Goal: Task Accomplishment & Management: Use online tool/utility

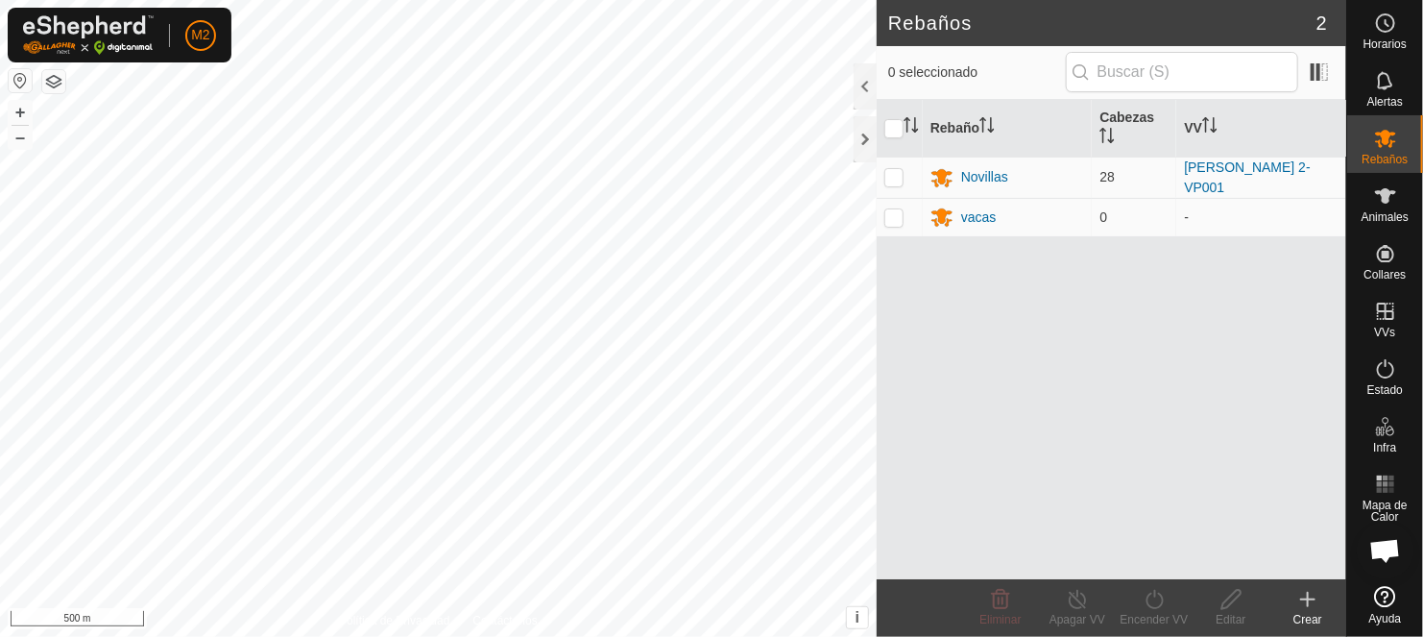
click at [17, 81] on button "button" at bounding box center [20, 80] width 23 height 23
click at [132, 175] on div "Política de Privacidad Contáctenos + – ⇧ i This application includes HERE Maps.…" at bounding box center [438, 318] width 877 height 637
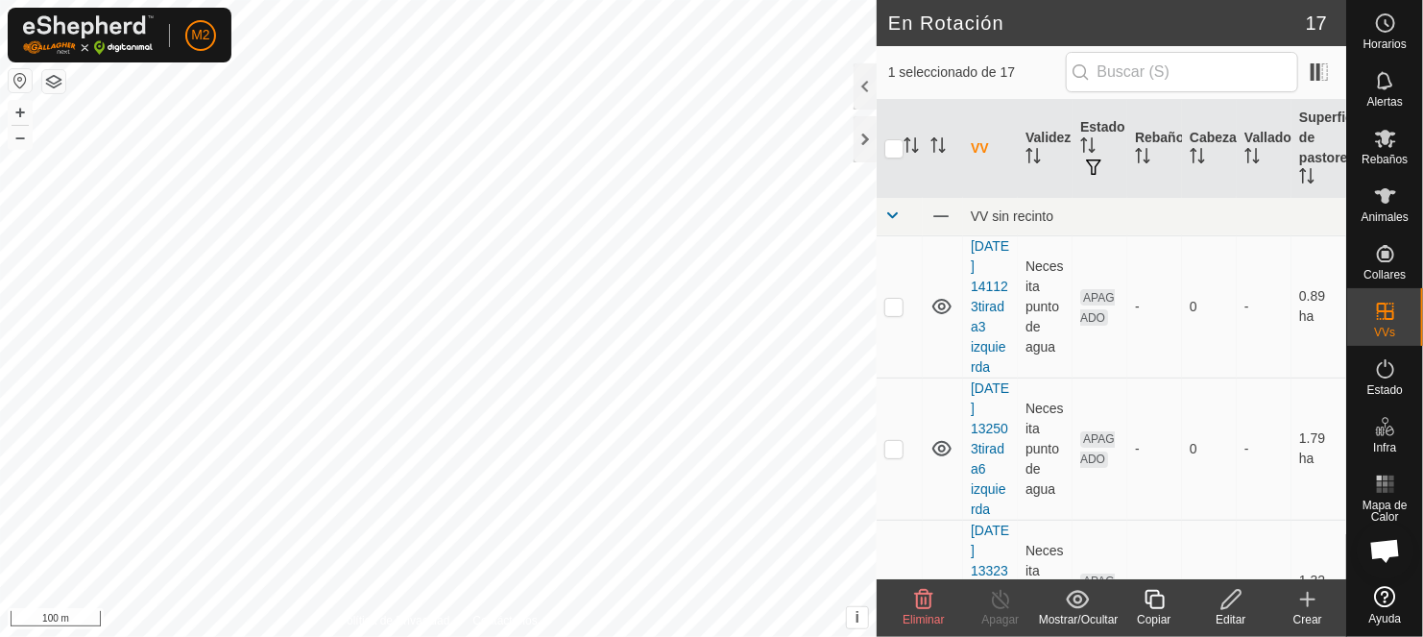
click at [924, 601] on icon at bounding box center [923, 599] width 23 height 23
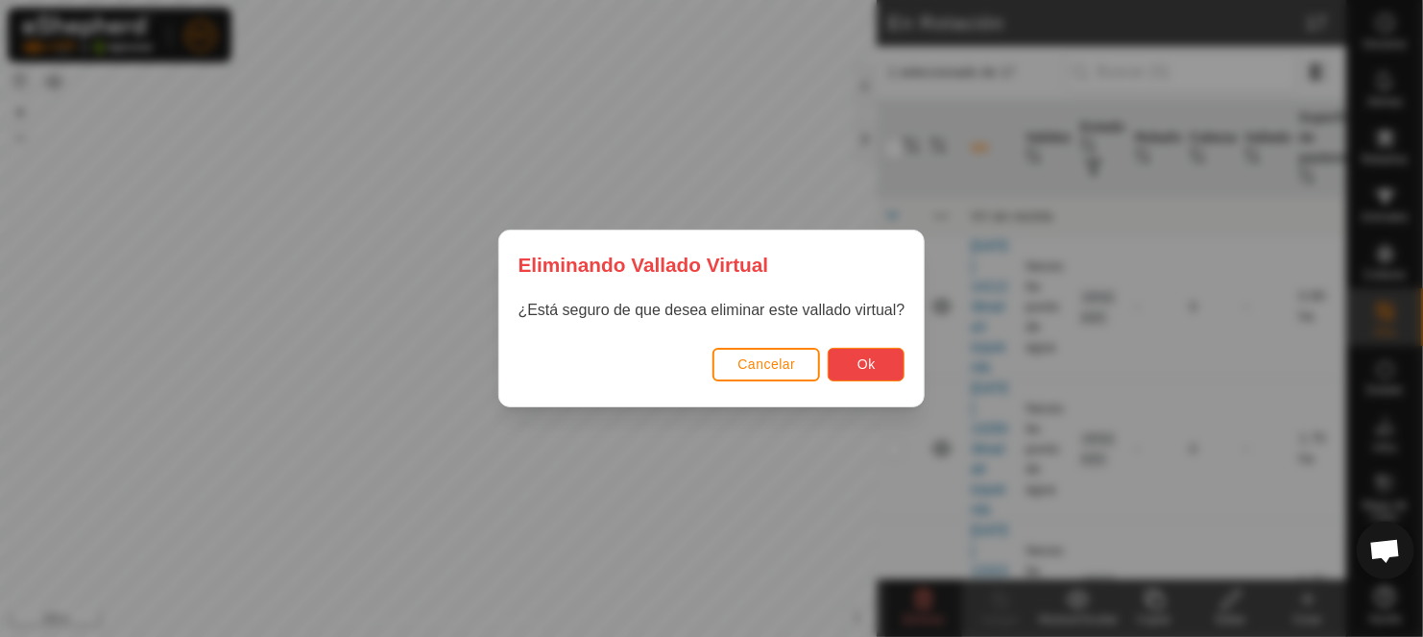
click at [875, 361] on span "Ok" at bounding box center [867, 363] width 18 height 15
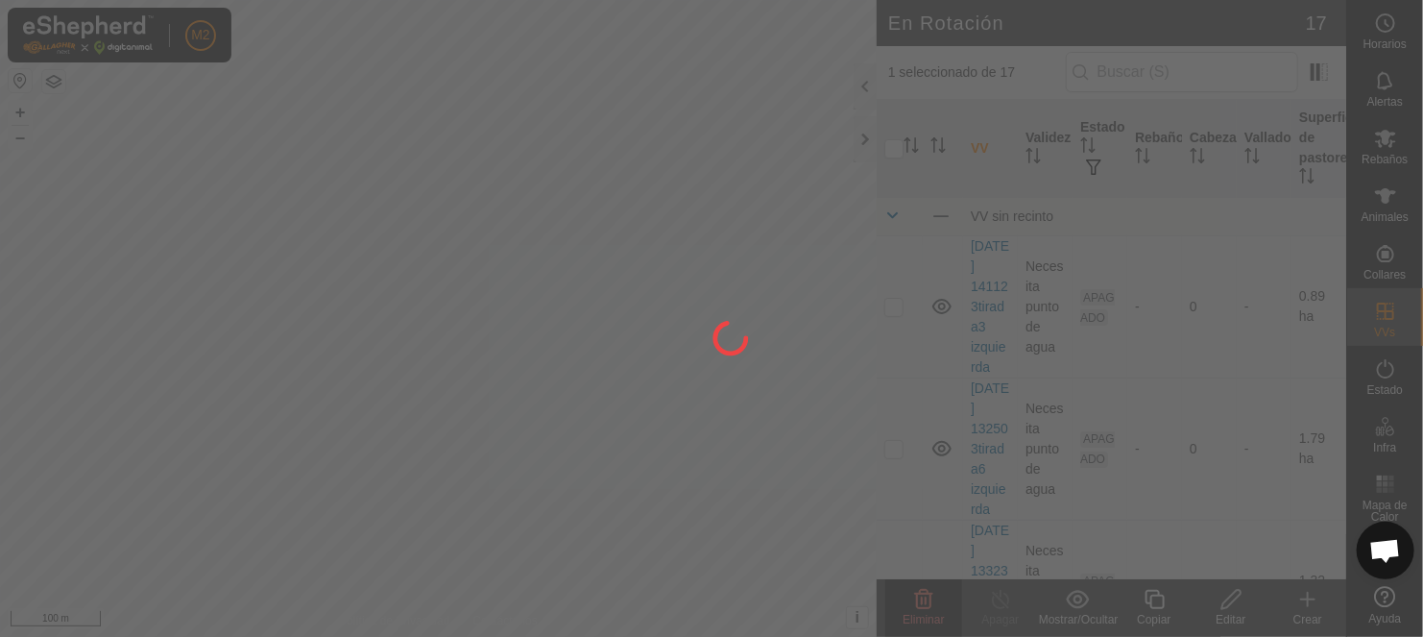
checkbox input "false"
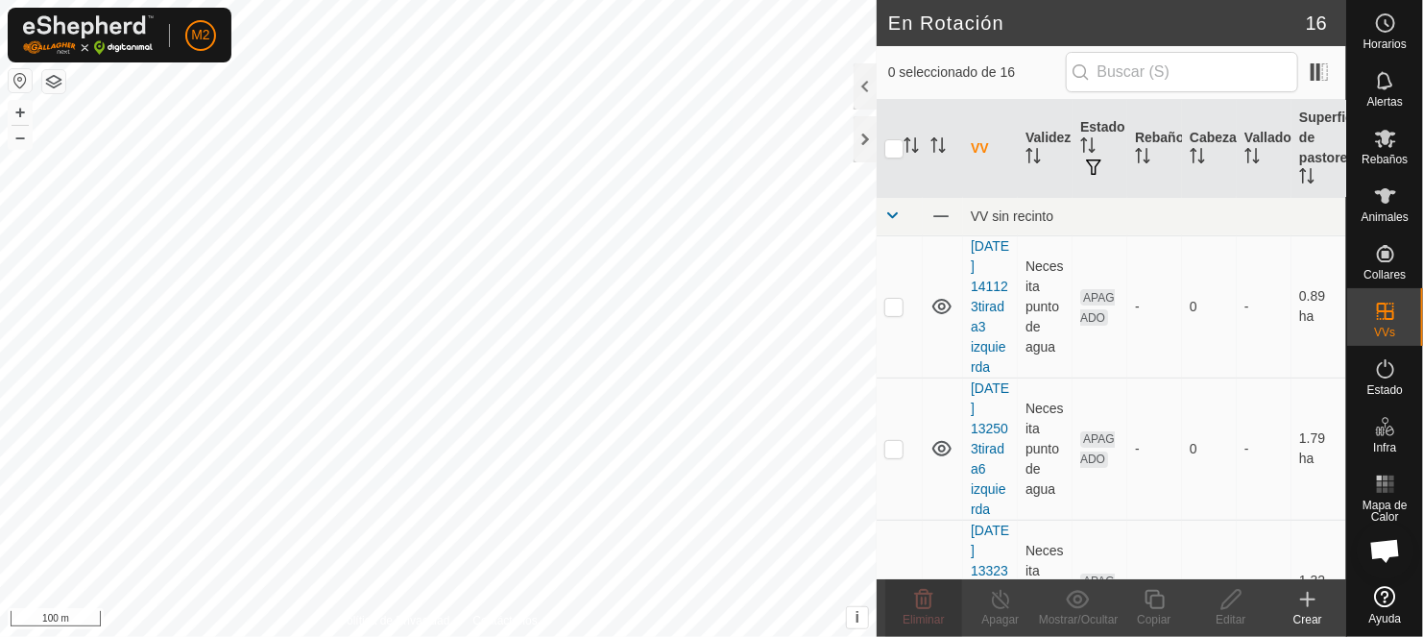
checkbox input "true"
click at [1152, 612] on div "Copiar" at bounding box center [1154, 619] width 77 height 17
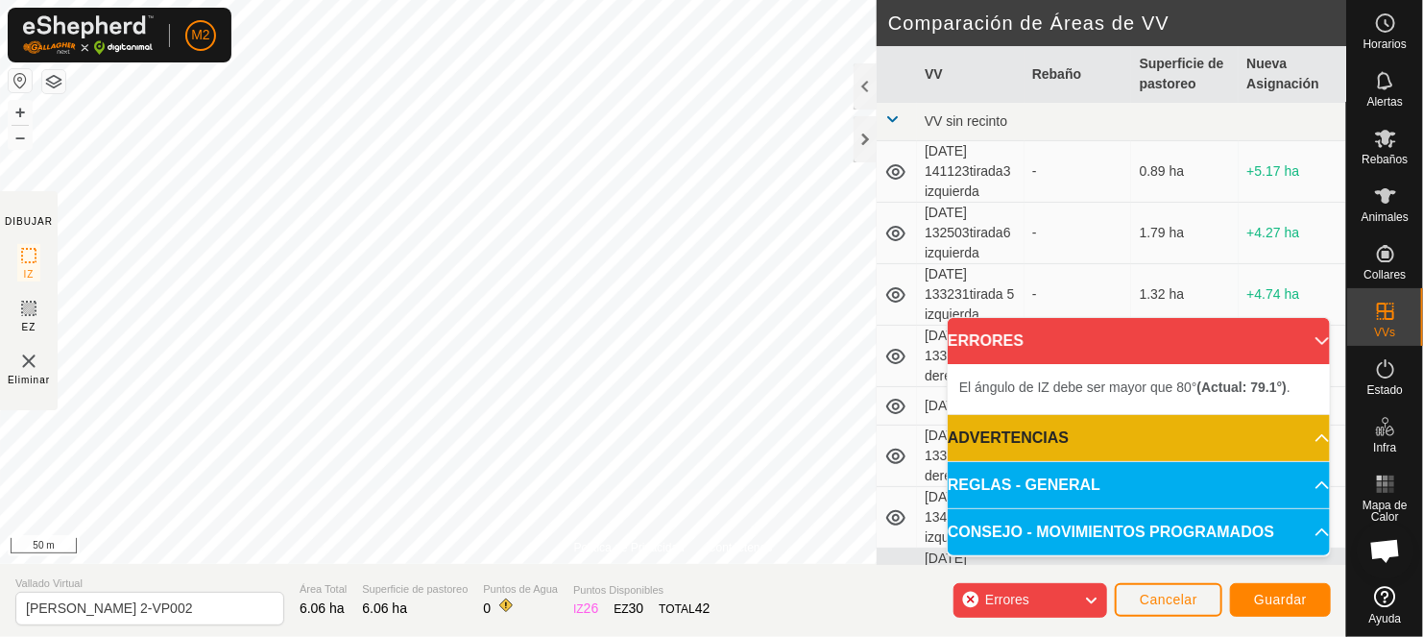
click at [521, 0] on html "M2 Horarios Alertas Rebaños Animales Collares VVs Estado Infra Mapa de Calor Ay…" at bounding box center [711, 318] width 1423 height 637
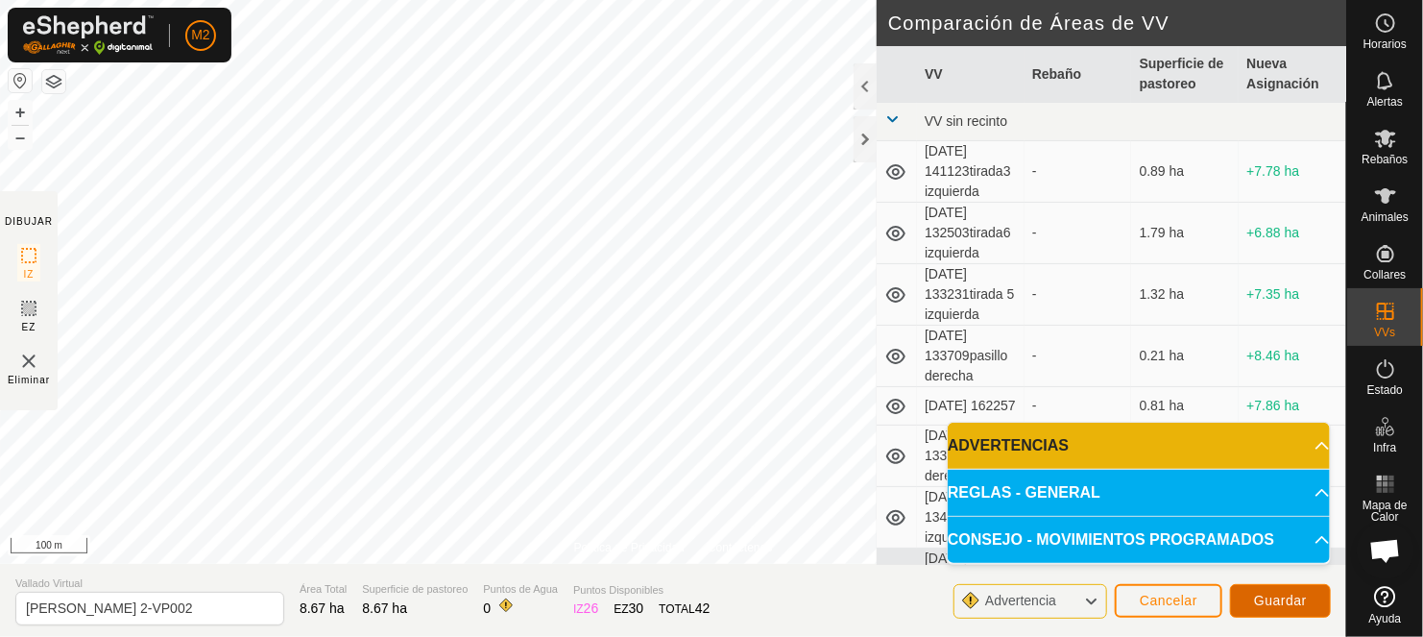
click at [1260, 602] on span "Guardar" at bounding box center [1280, 600] width 53 height 15
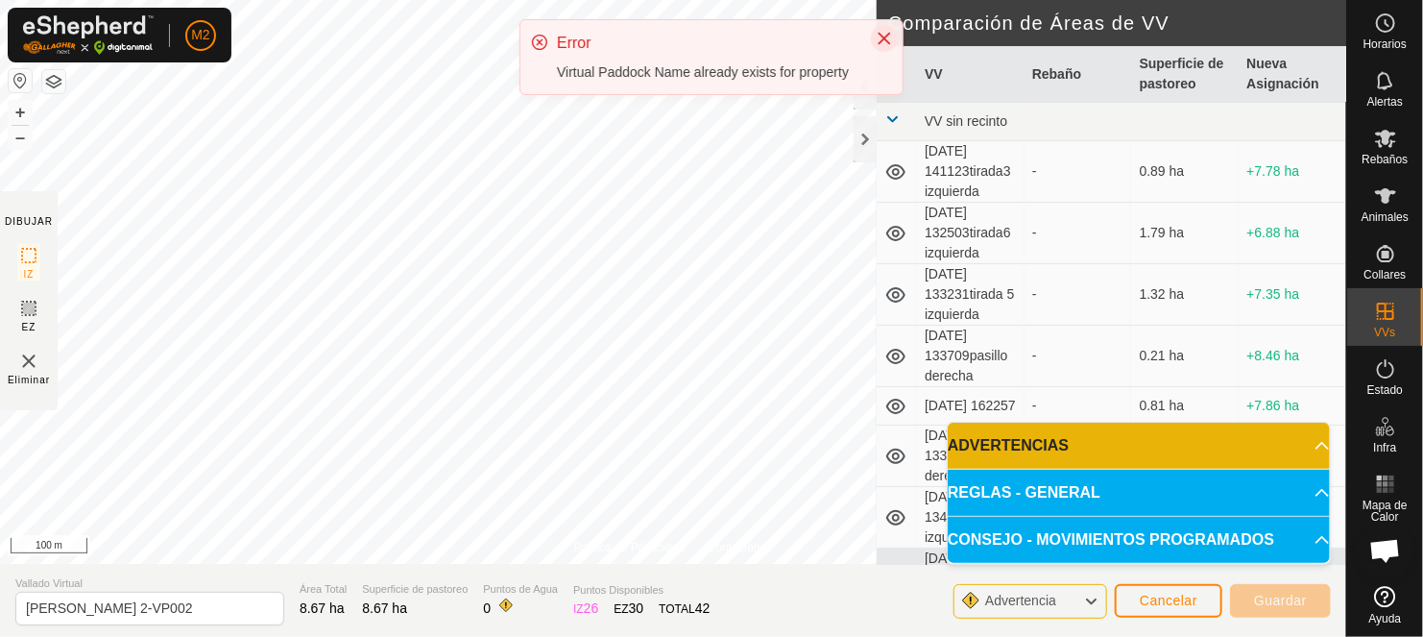
click at [876, 37] on button "Close" at bounding box center [884, 38] width 27 height 27
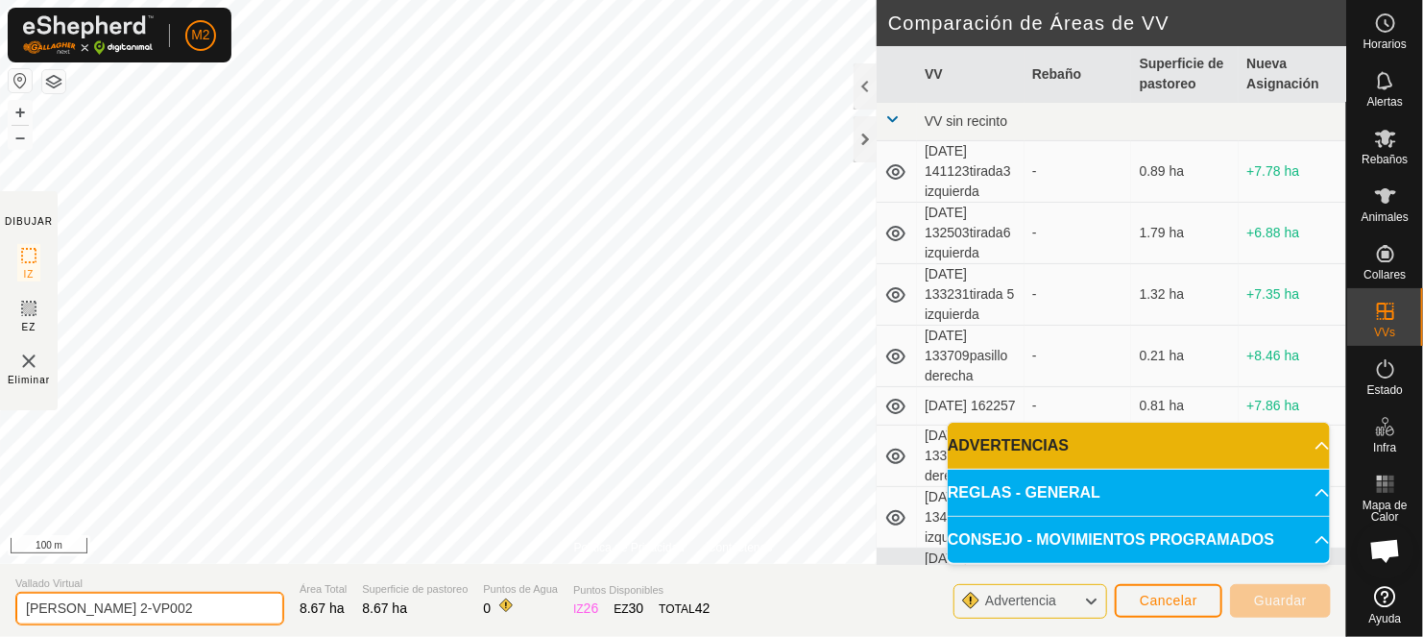
click at [154, 604] on input "[PERSON_NAME] 2-VP002" at bounding box center [149, 609] width 269 height 34
type input "[PERSON_NAME] 2"
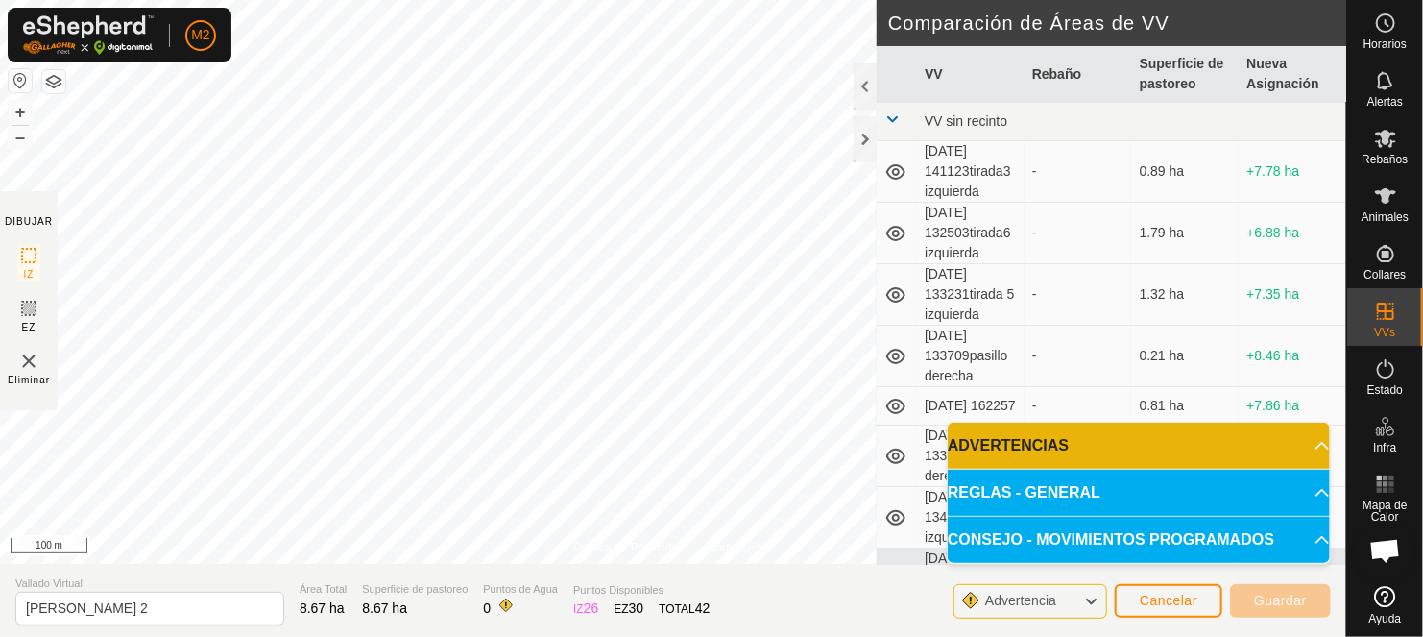
click at [1314, 446] on p-accordion-header "ADVERTENCIAS" at bounding box center [1139, 446] width 382 height 46
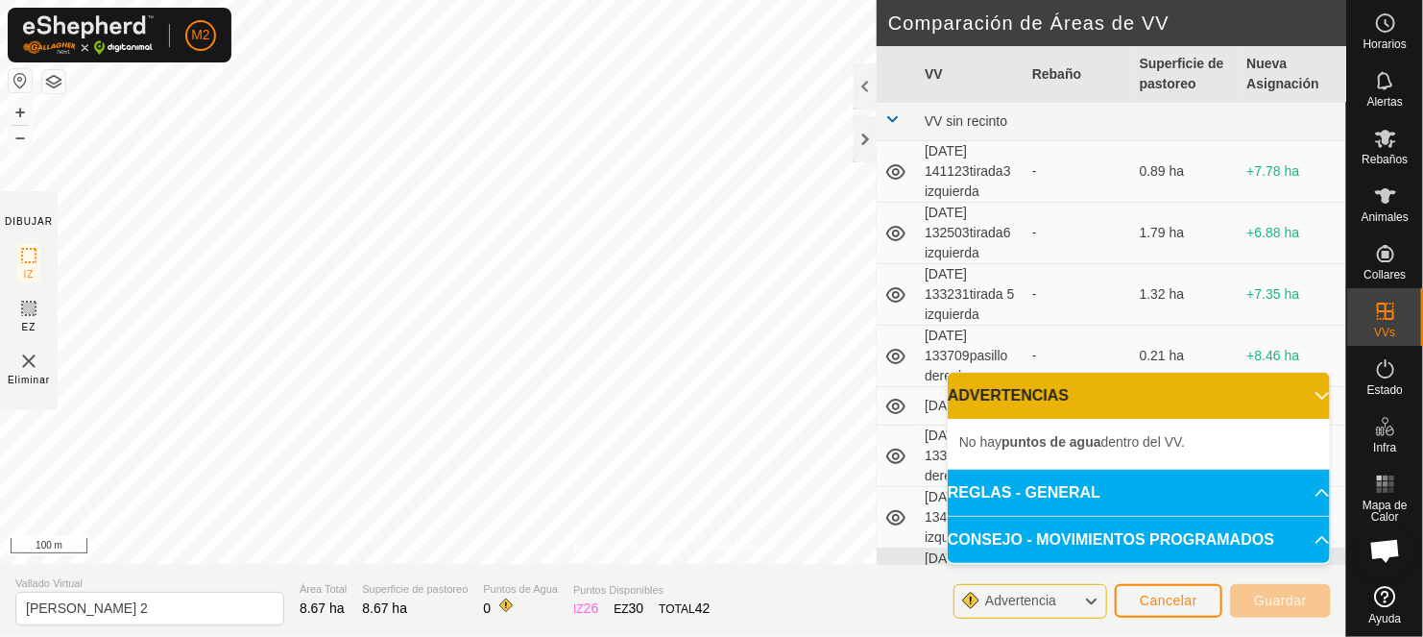
click at [1312, 492] on p-accordion-header "REGLAS - GENERAL" at bounding box center [1139, 493] width 382 height 46
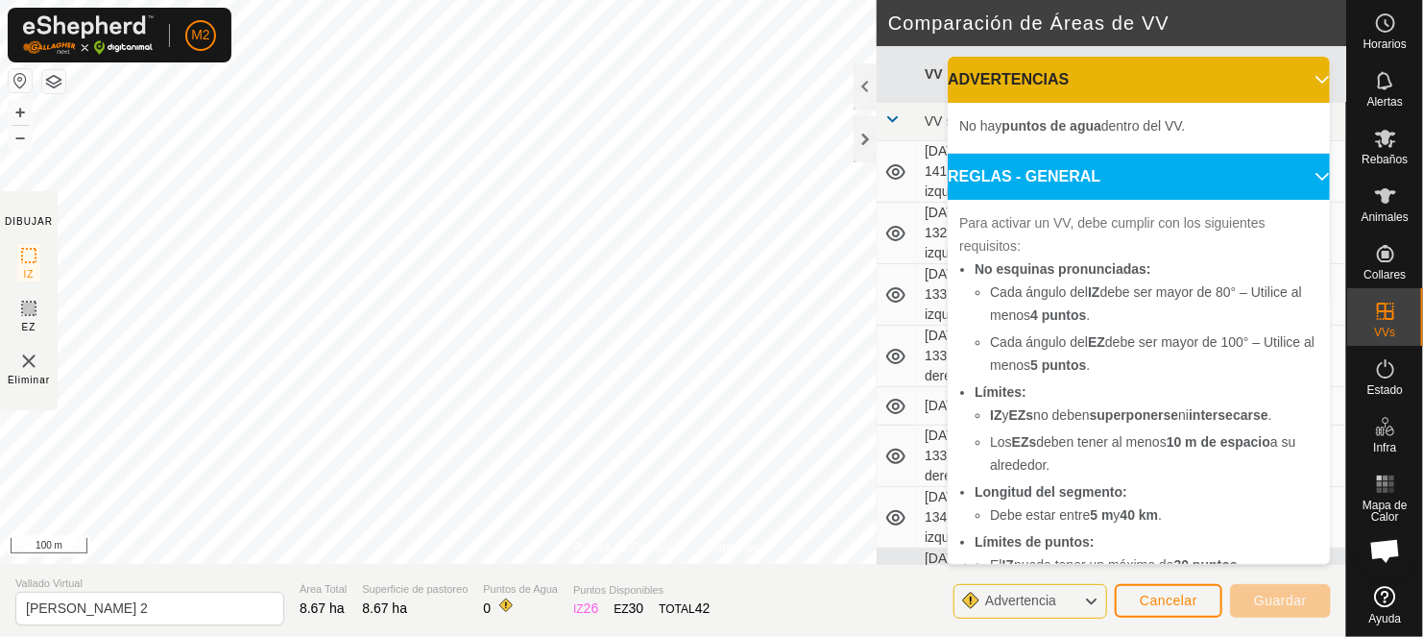
scroll to position [175, 0]
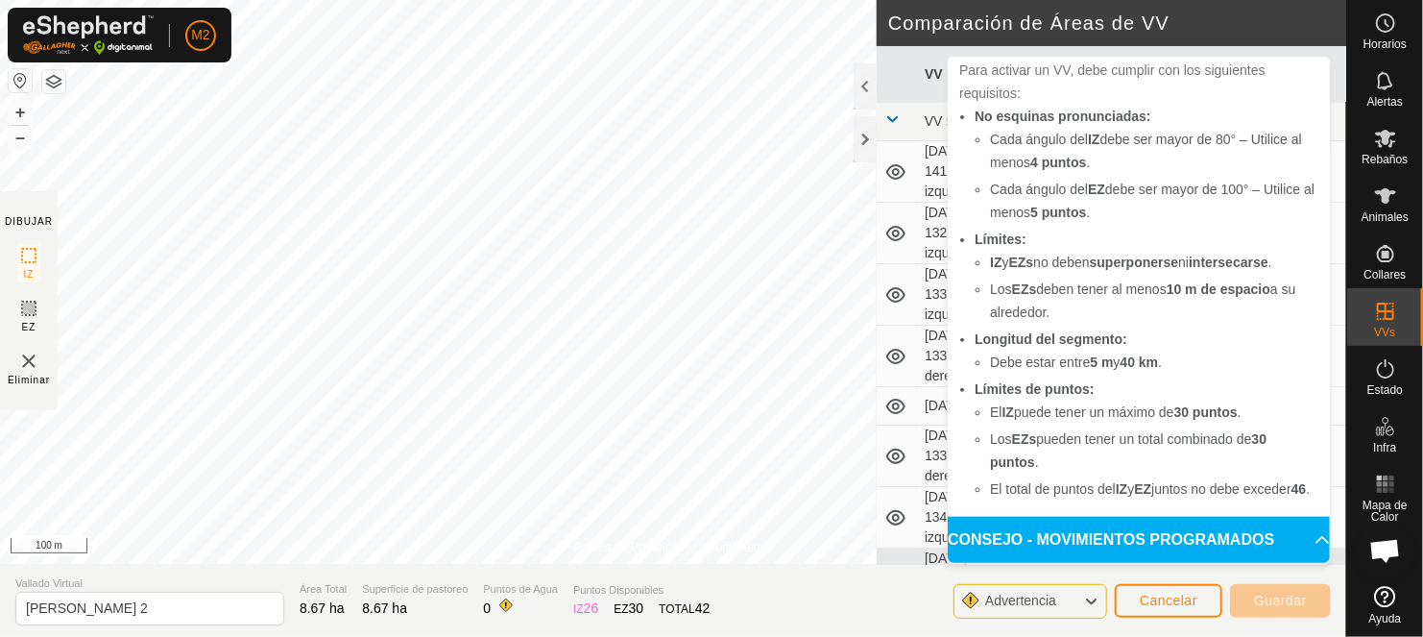
click at [1293, 537] on p-accordion-header "CONSEJO - MOVIMIENTOS PROGRAMADOS" at bounding box center [1139, 540] width 382 height 46
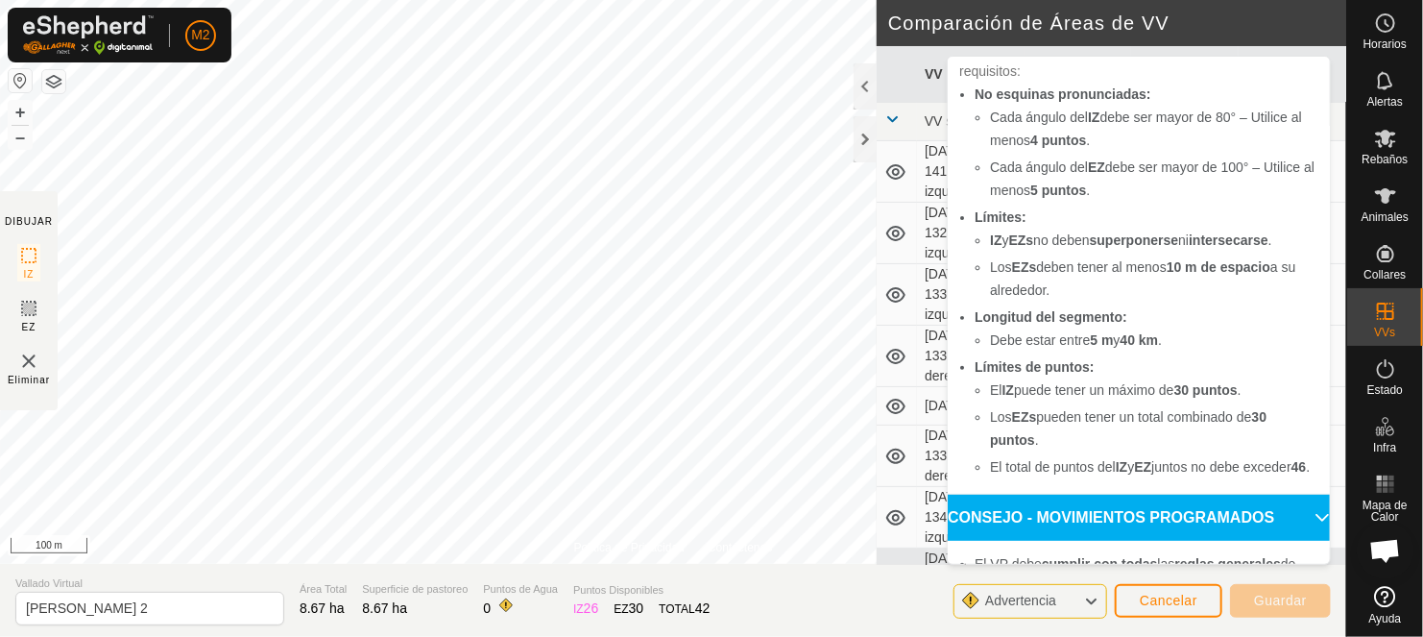
click at [996, 615] on div "Advertencia" at bounding box center [1031, 601] width 154 height 35
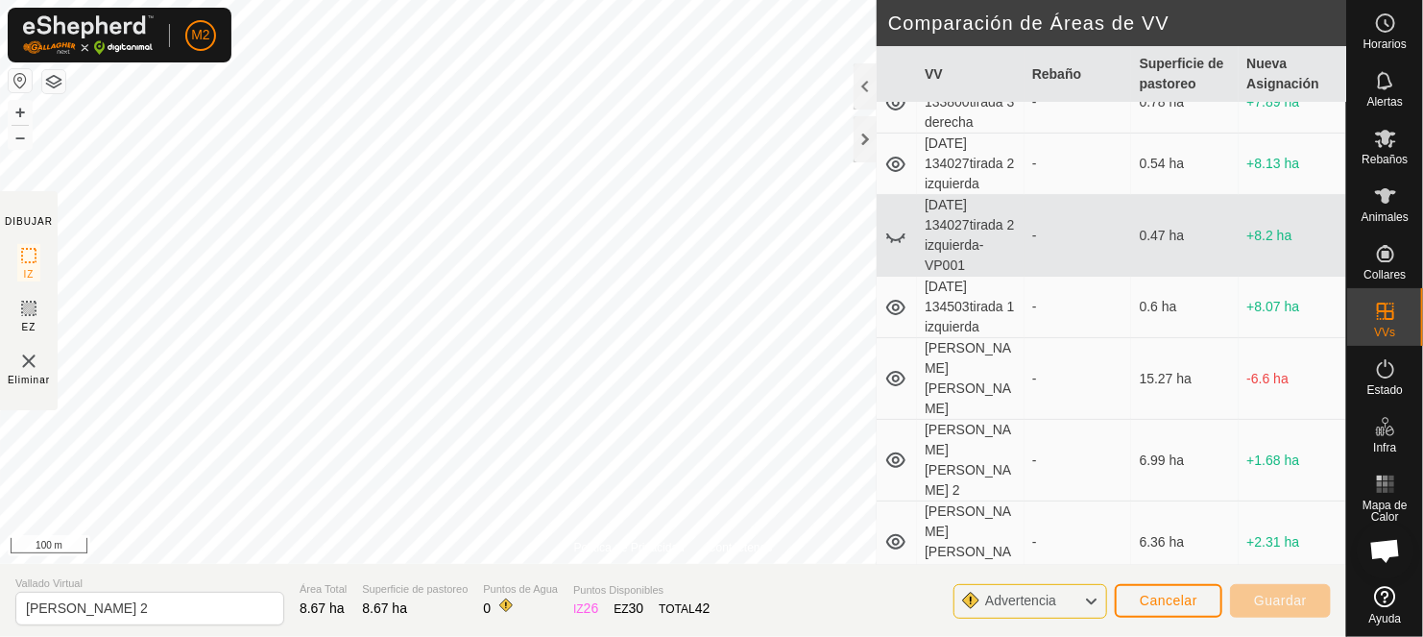
scroll to position [368, 0]
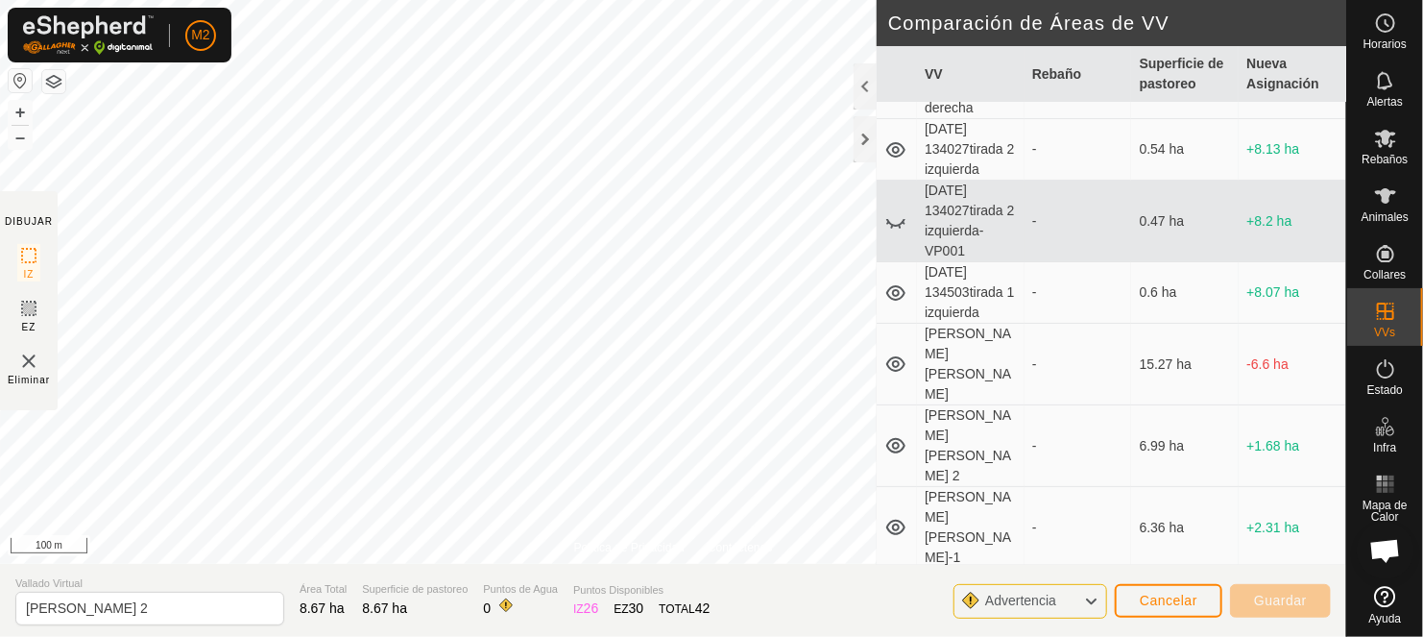
click at [1061, 354] on div "-" at bounding box center [1078, 364] width 92 height 20
click at [940, 348] on td "[PERSON_NAME] [PERSON_NAME]" at bounding box center [971, 365] width 108 height 82
click at [890, 352] on icon at bounding box center [896, 363] width 23 height 23
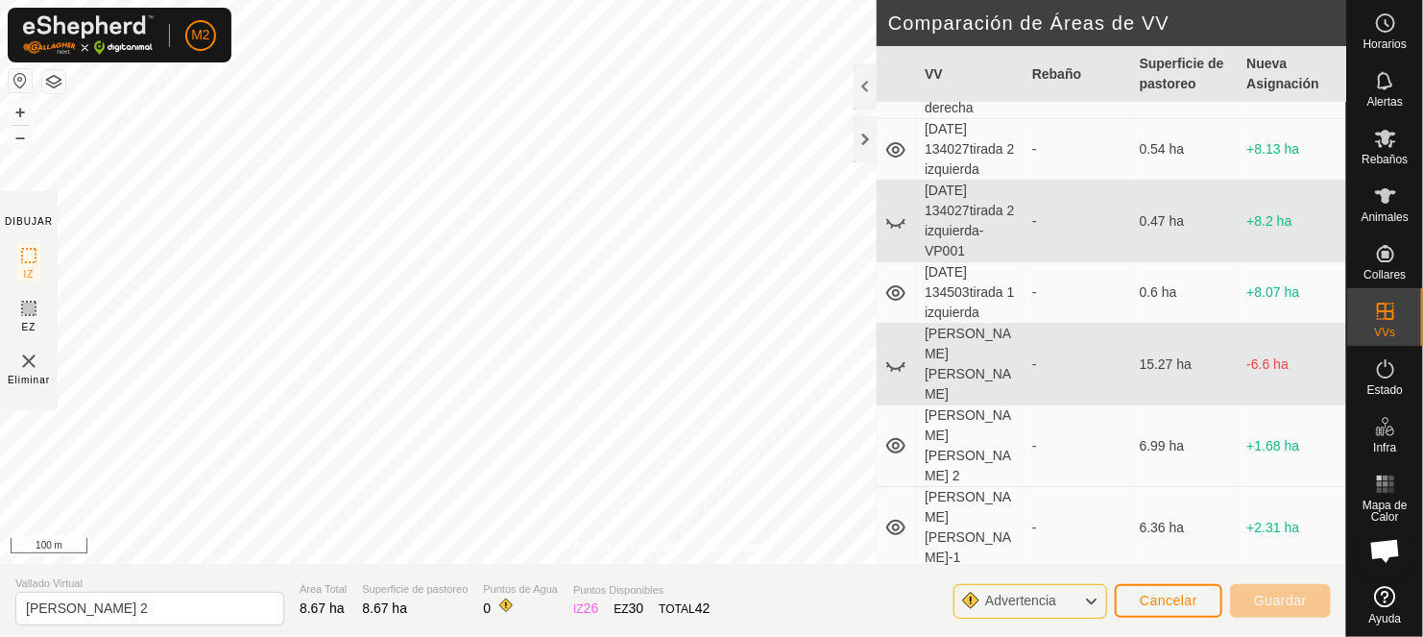
click at [890, 352] on icon at bounding box center [896, 363] width 23 height 23
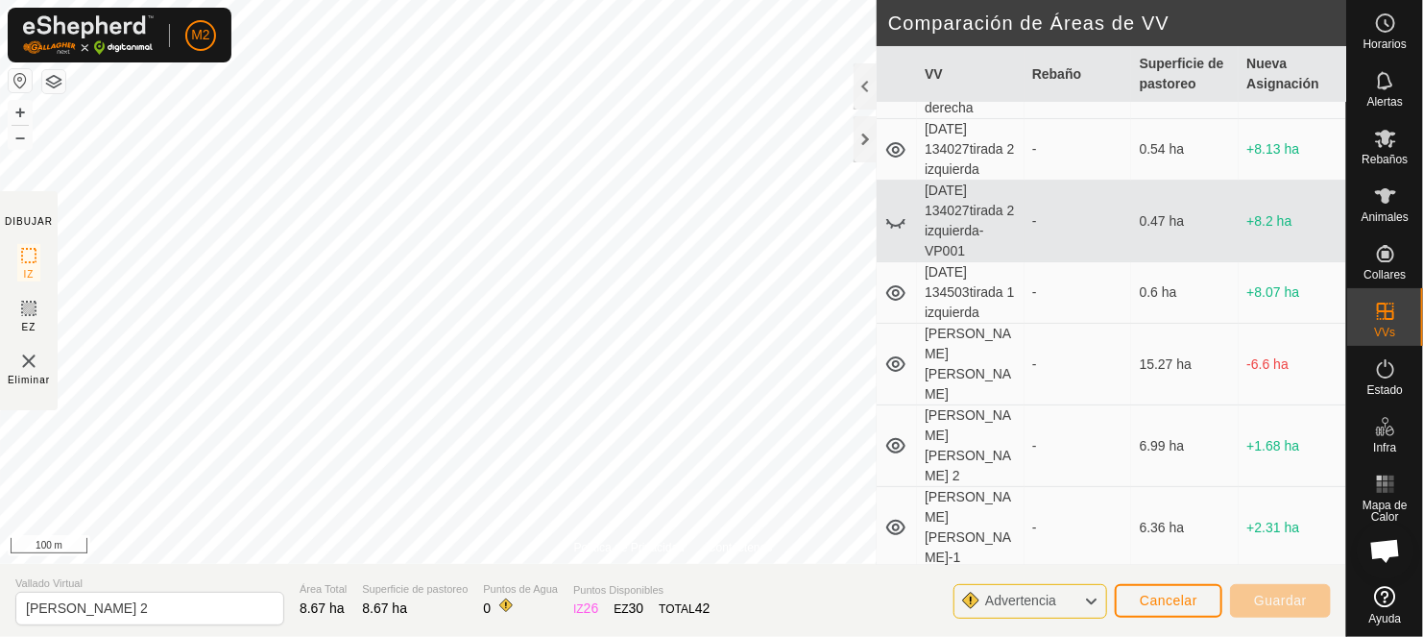
click at [890, 352] on icon at bounding box center [896, 363] width 23 height 23
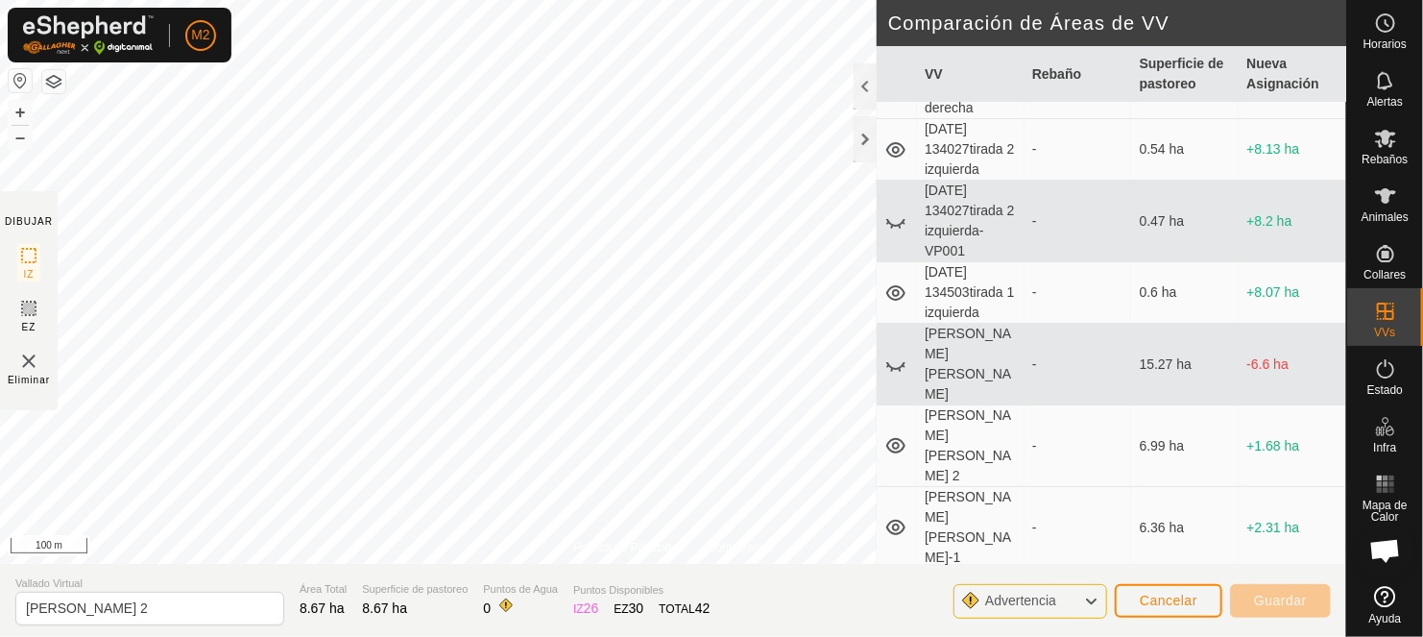
click at [890, 352] on icon at bounding box center [896, 363] width 23 height 23
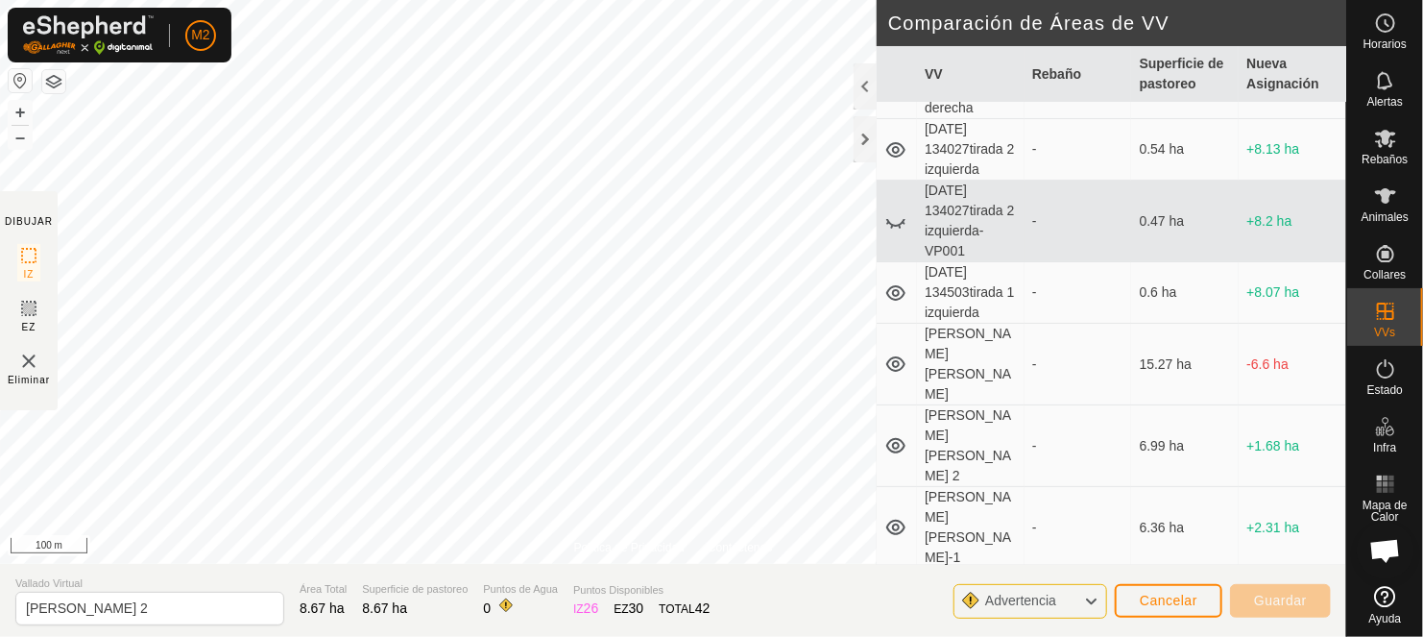
click at [890, 352] on icon at bounding box center [896, 363] width 23 height 23
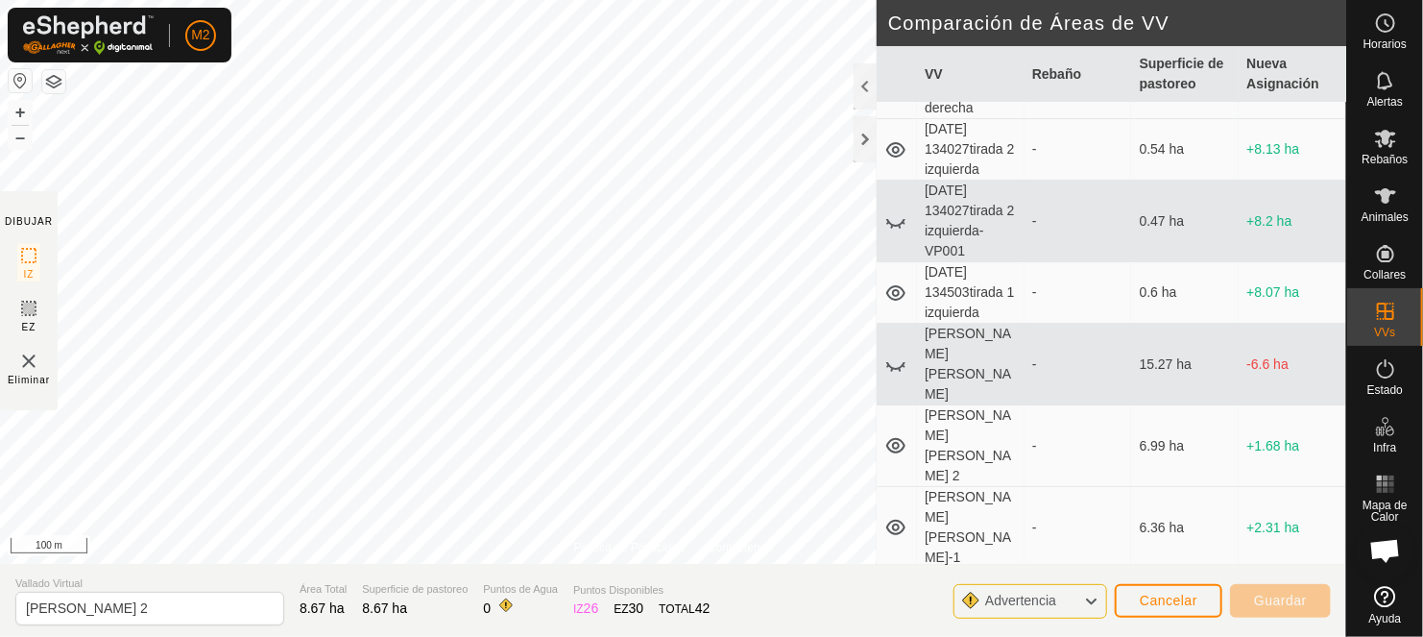
click at [890, 352] on icon at bounding box center [896, 363] width 23 height 23
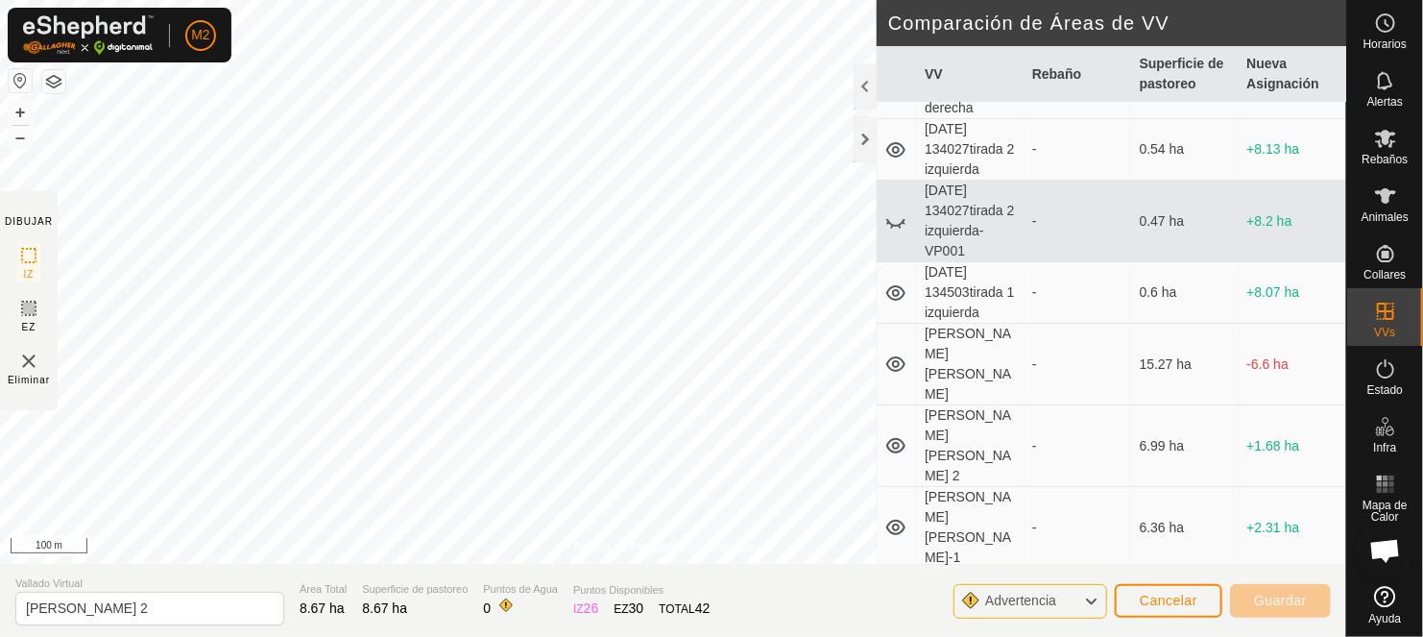
click at [890, 352] on icon at bounding box center [896, 363] width 23 height 23
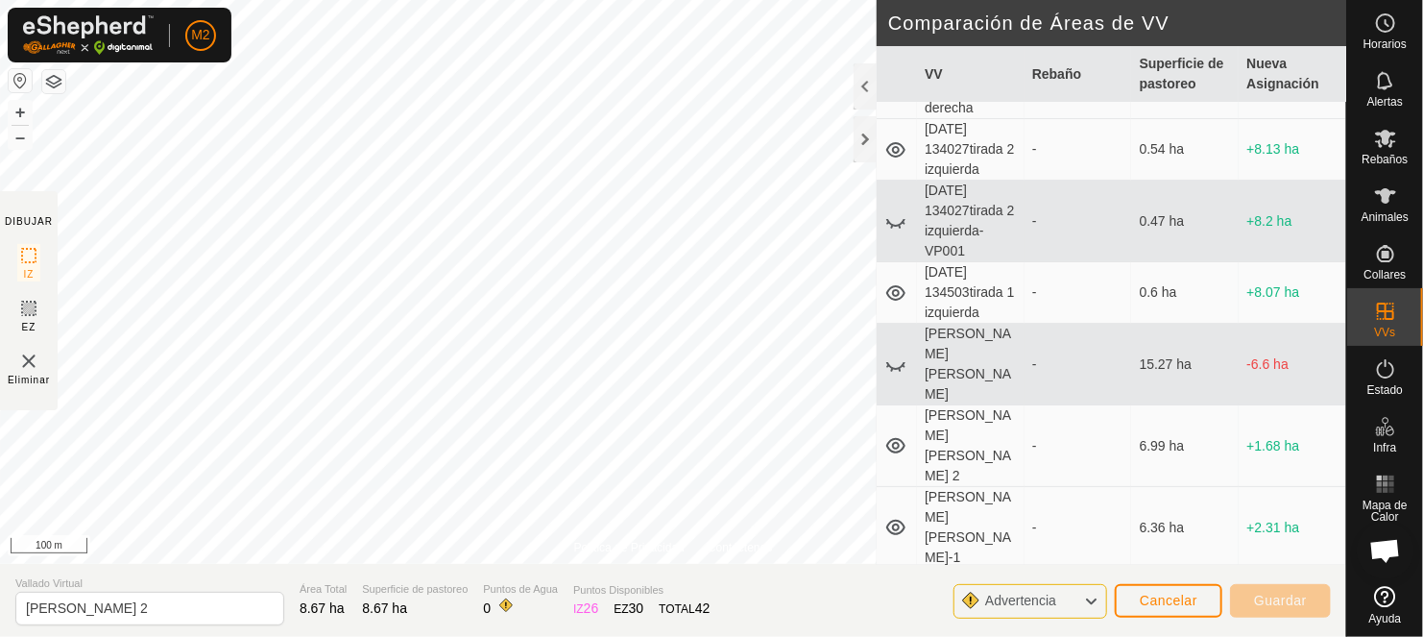
click at [890, 352] on icon at bounding box center [896, 363] width 23 height 23
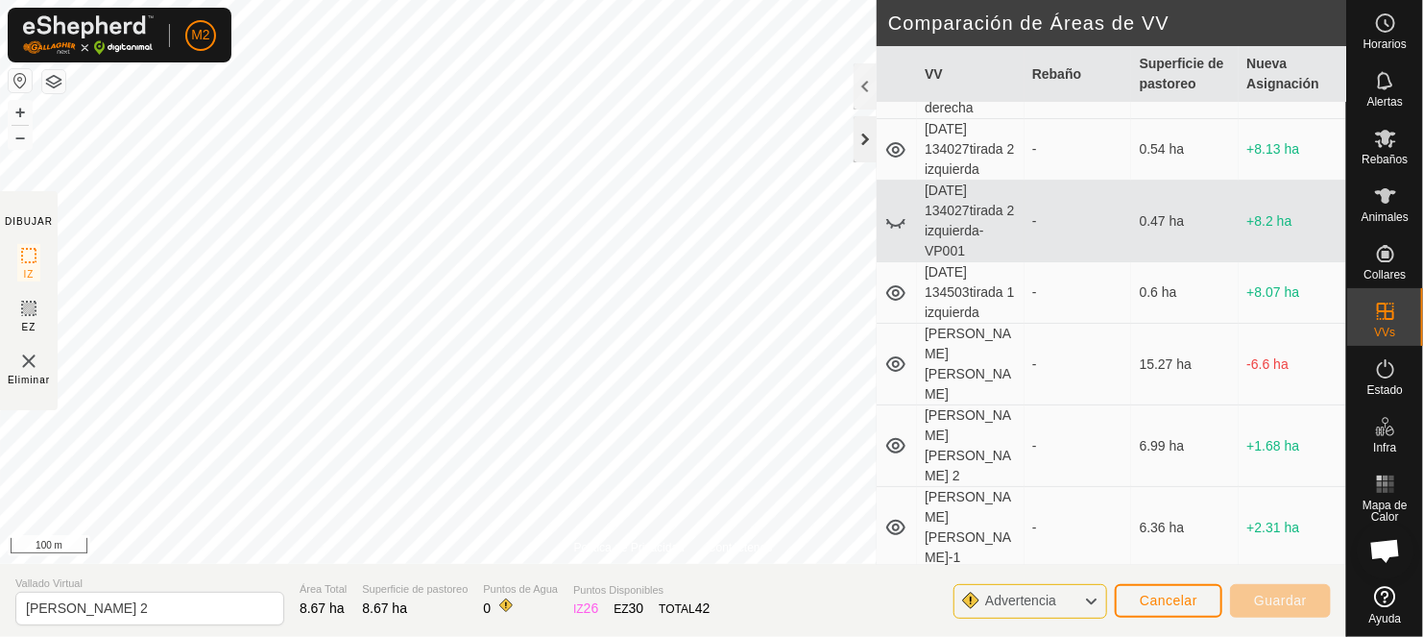
click at [869, 135] on div at bounding box center [865, 139] width 23 height 46
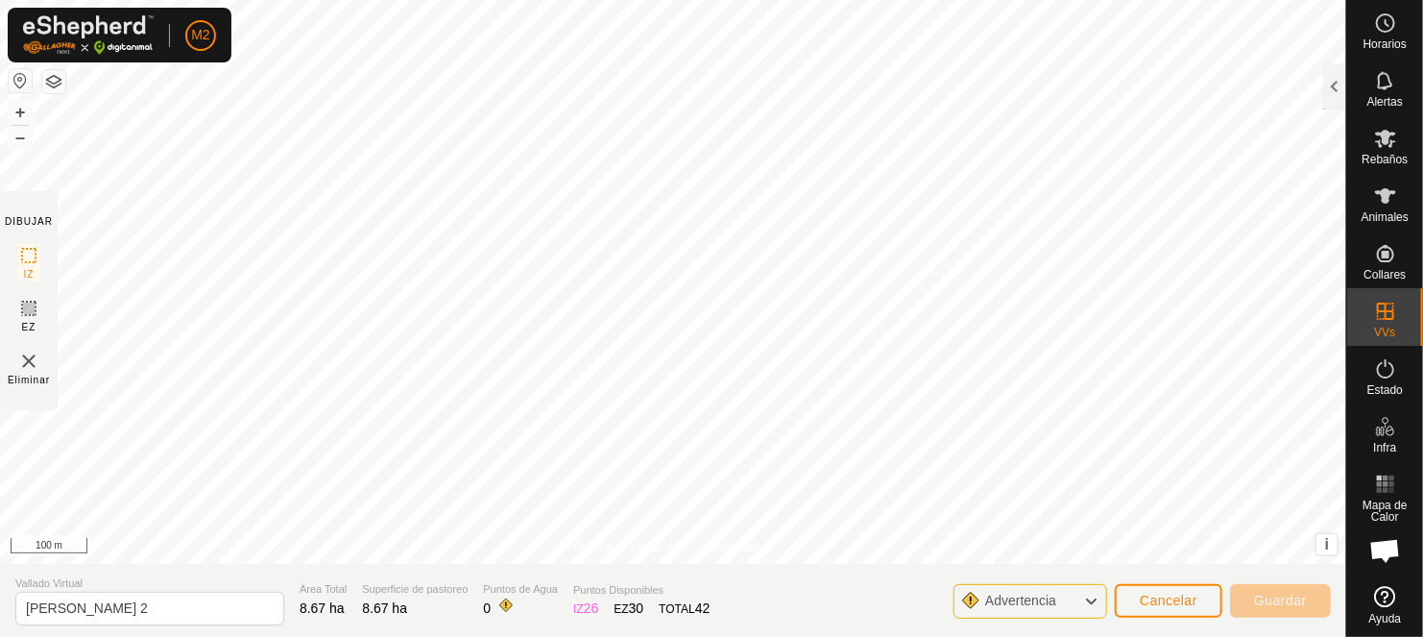
scroll to position [3034, 0]
click at [1142, 607] on span "Cancelar" at bounding box center [1169, 600] width 58 height 15
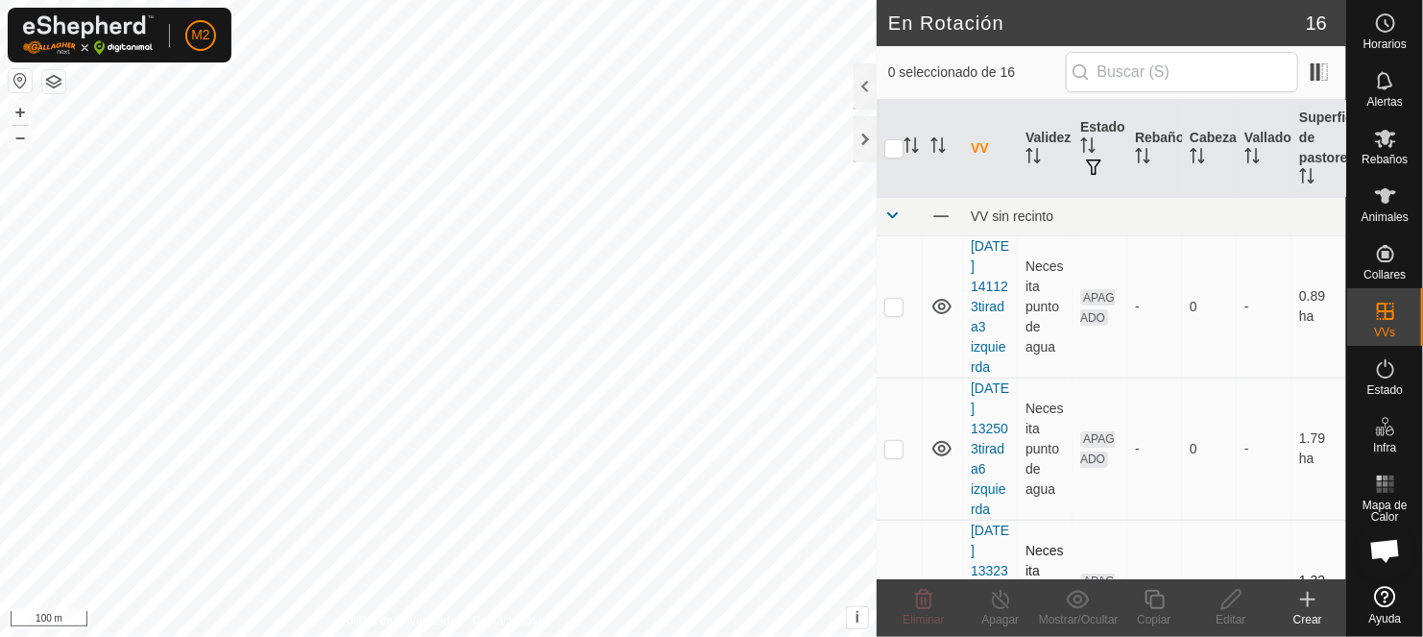
checkbox input "true"
click at [1156, 606] on icon at bounding box center [1155, 599] width 24 height 23
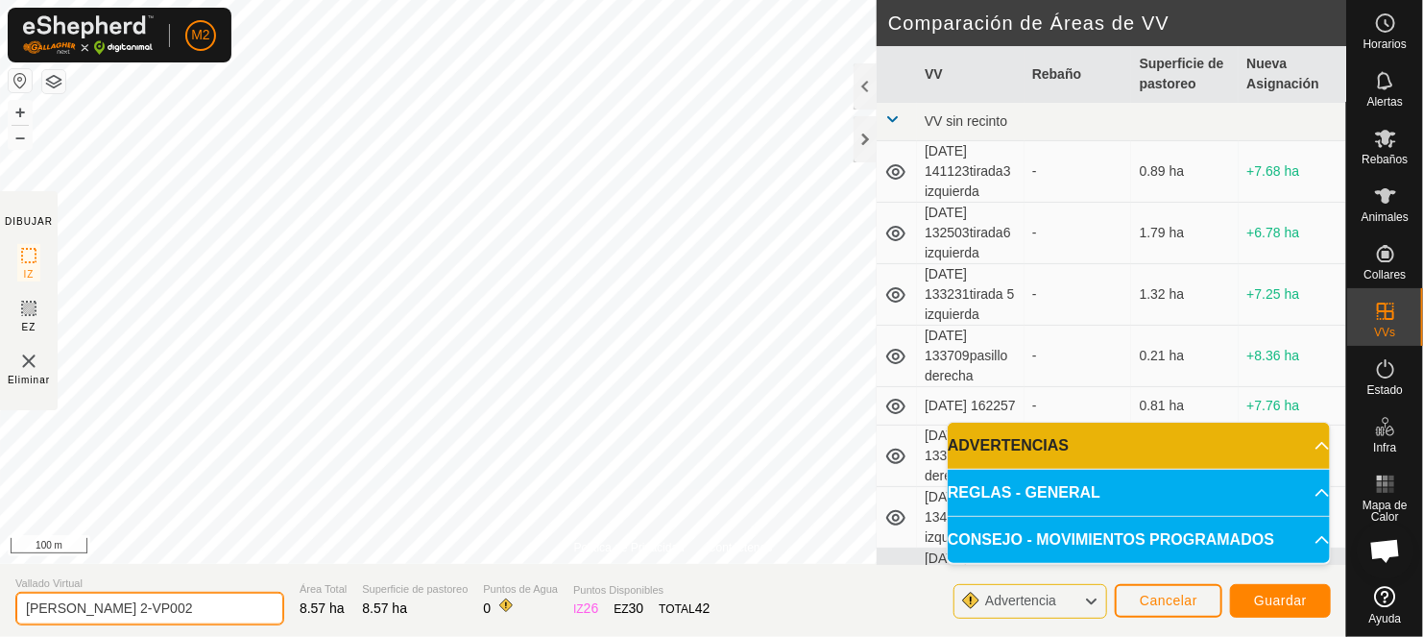
click at [177, 610] on input "[PERSON_NAME] 2-VP002" at bounding box center [149, 609] width 269 height 34
type input "[PERSON_NAME] 2"
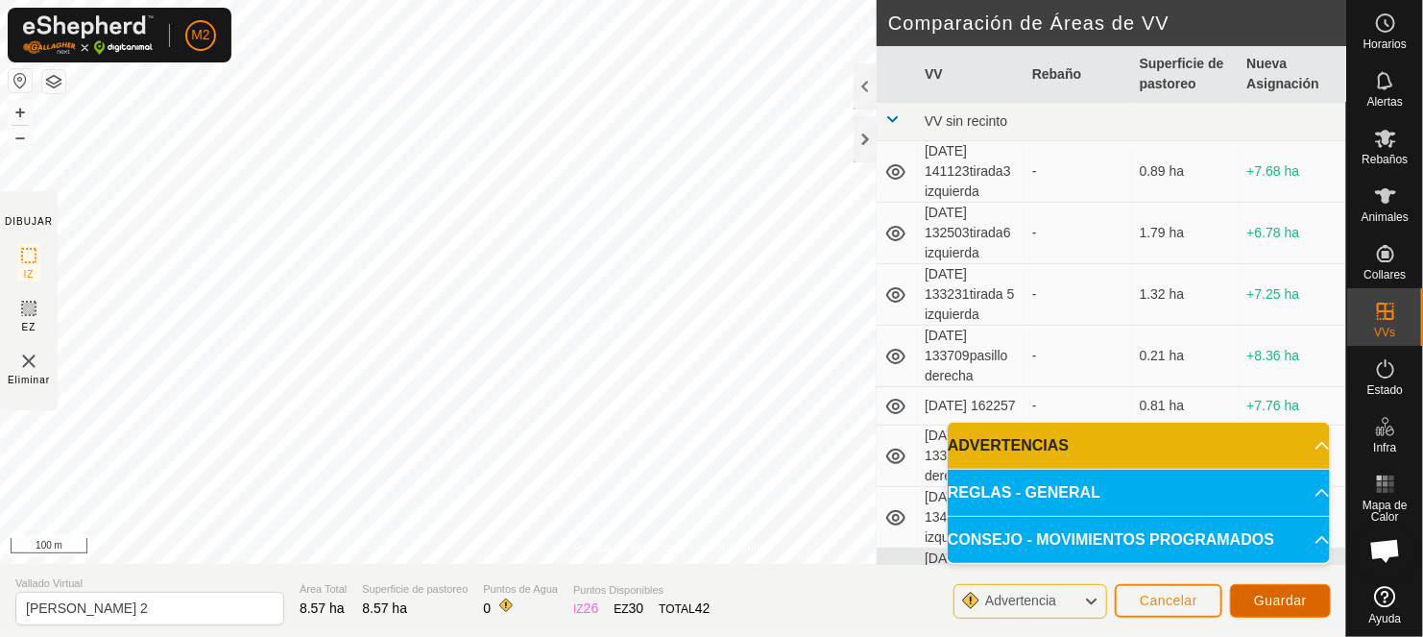
click at [1289, 588] on button "Guardar" at bounding box center [1280, 601] width 101 height 34
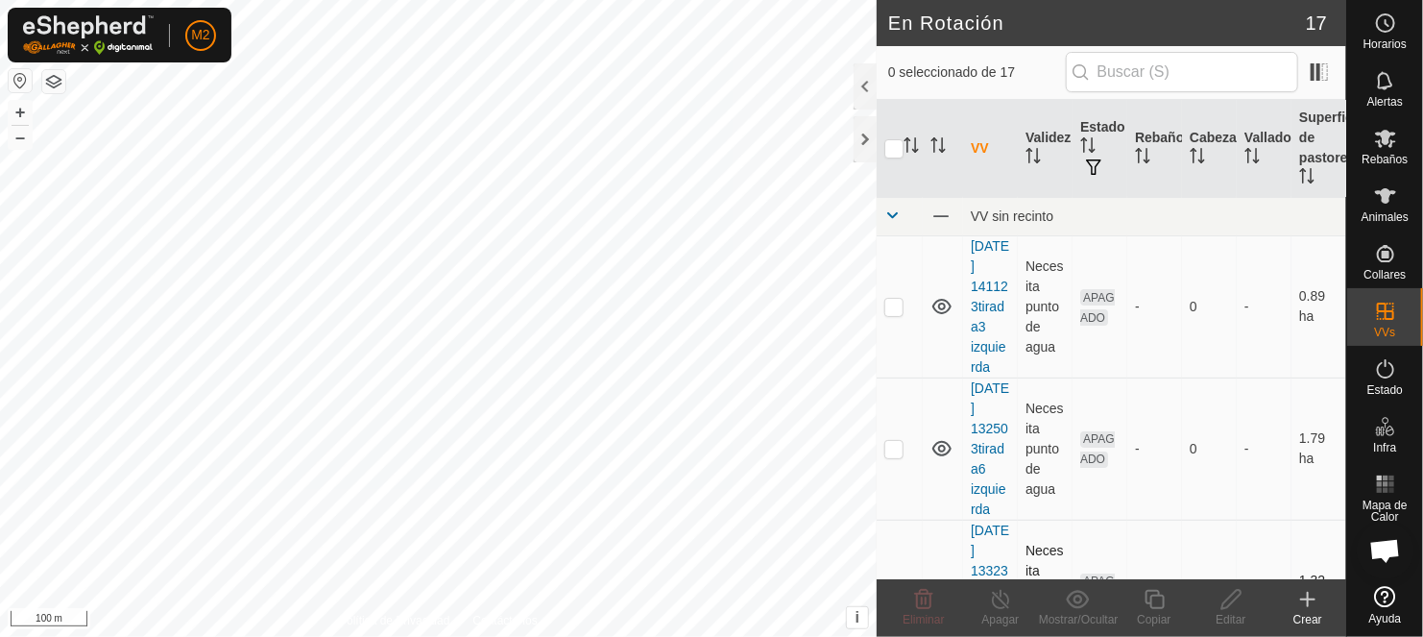
checkbox input "true"
click at [861, 130] on div at bounding box center [865, 139] width 23 height 46
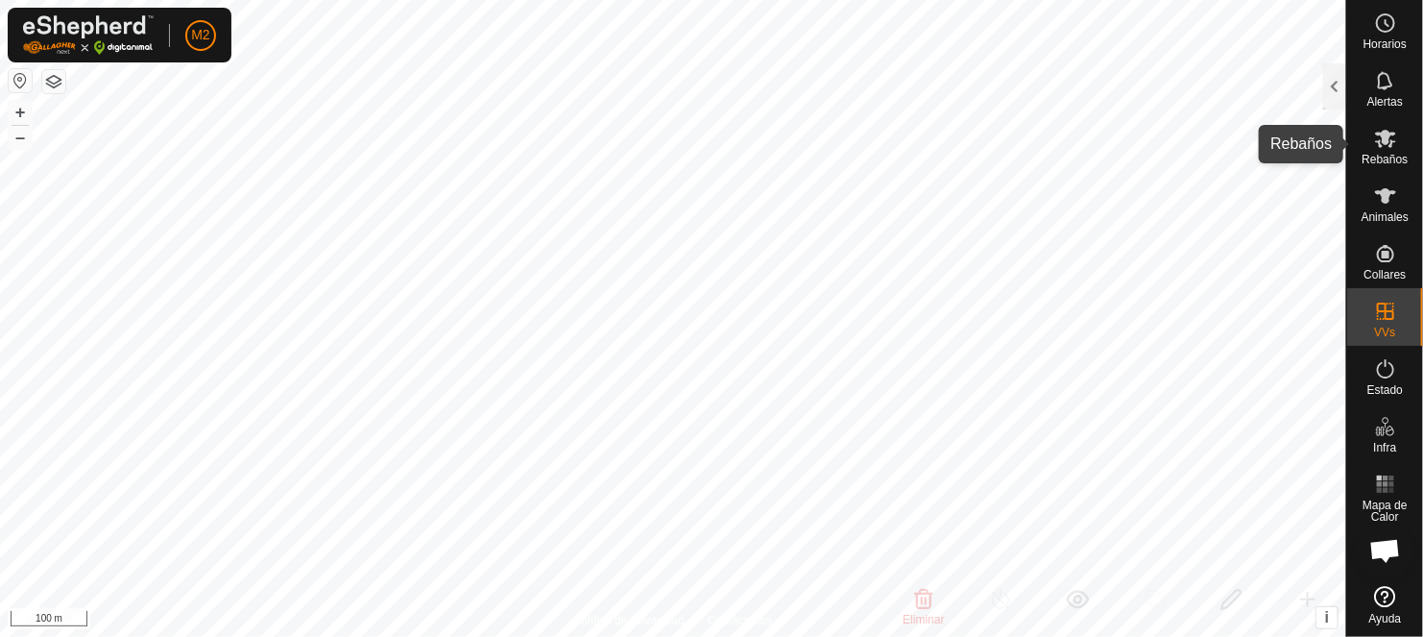
click at [1379, 149] on icon at bounding box center [1385, 138] width 23 height 23
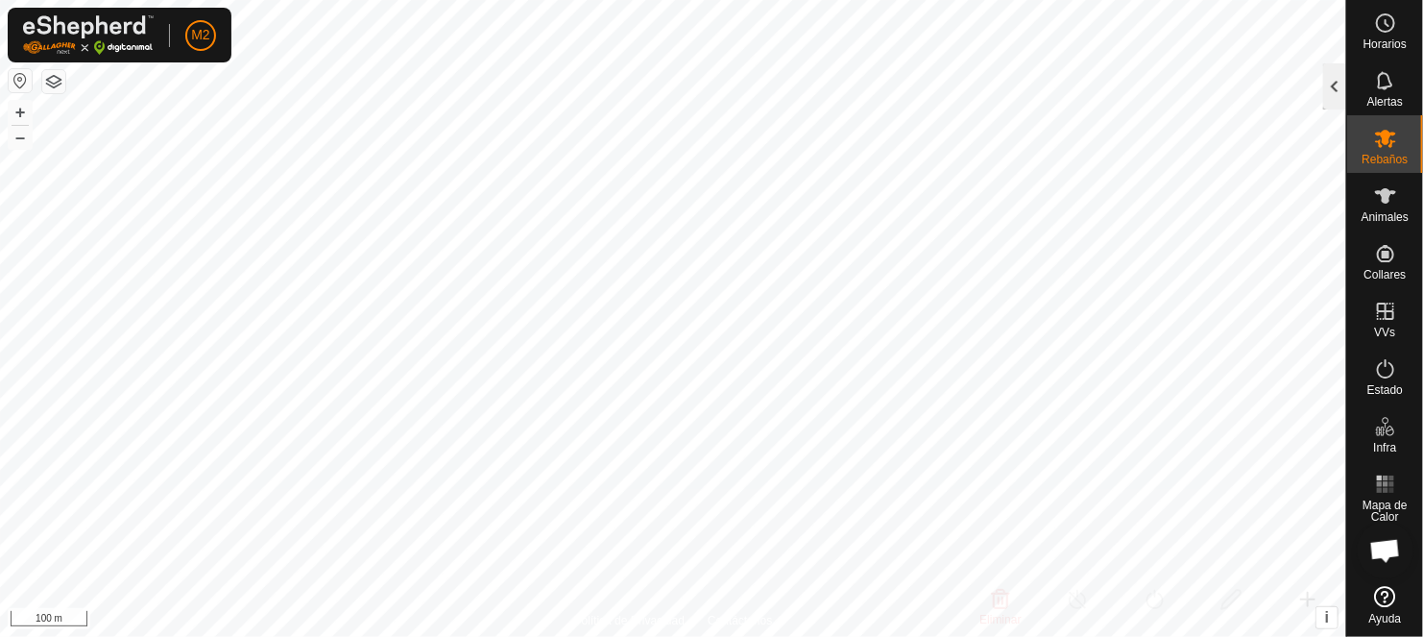
click at [1338, 87] on div at bounding box center [1334, 86] width 23 height 46
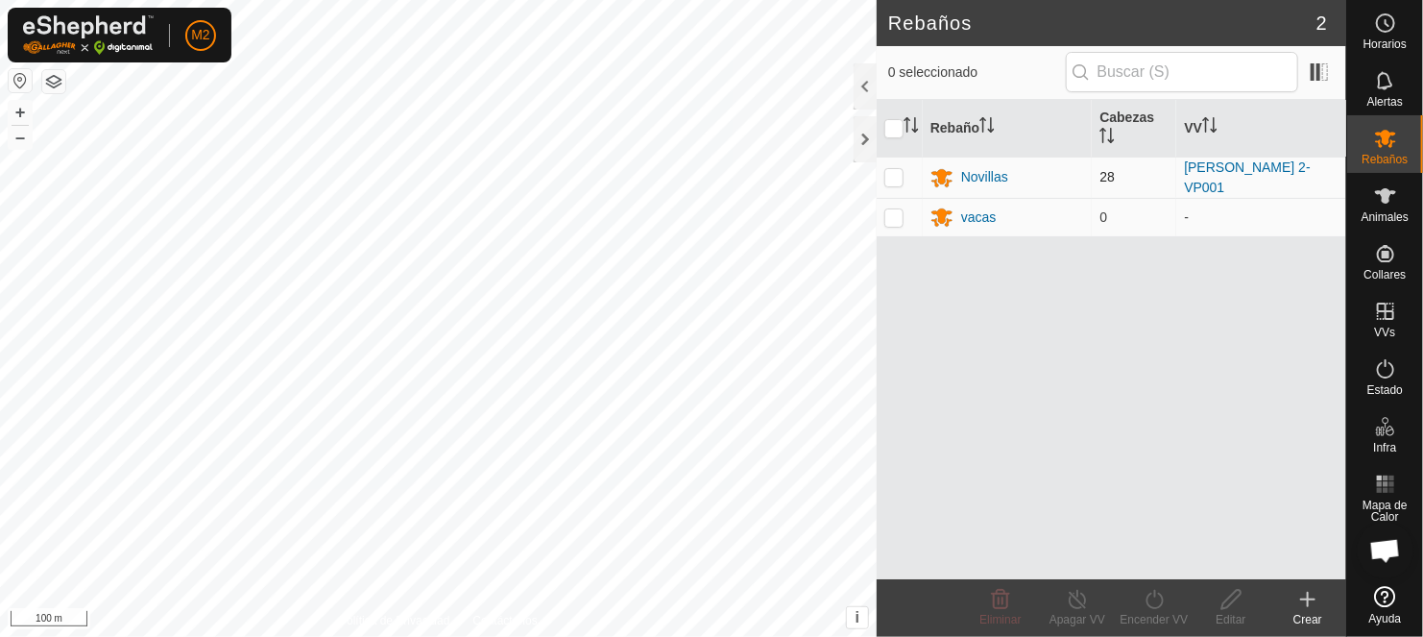
click at [887, 169] on p-checkbox at bounding box center [894, 176] width 19 height 15
checkbox input "true"
click at [1048, 175] on div "Novillas" at bounding box center [1008, 177] width 155 height 23
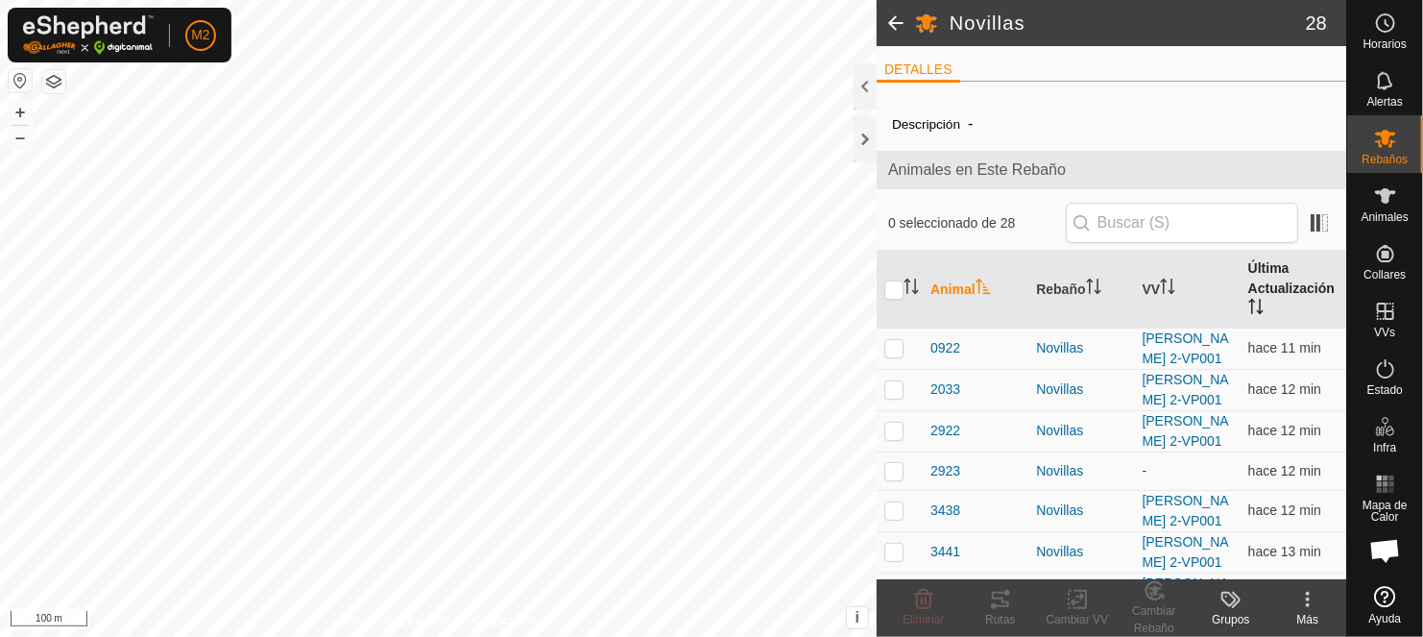
click at [1251, 261] on th "Última Actualización" at bounding box center [1294, 290] width 106 height 78
click at [1301, 19] on h2 "Novillas" at bounding box center [1128, 23] width 356 height 23
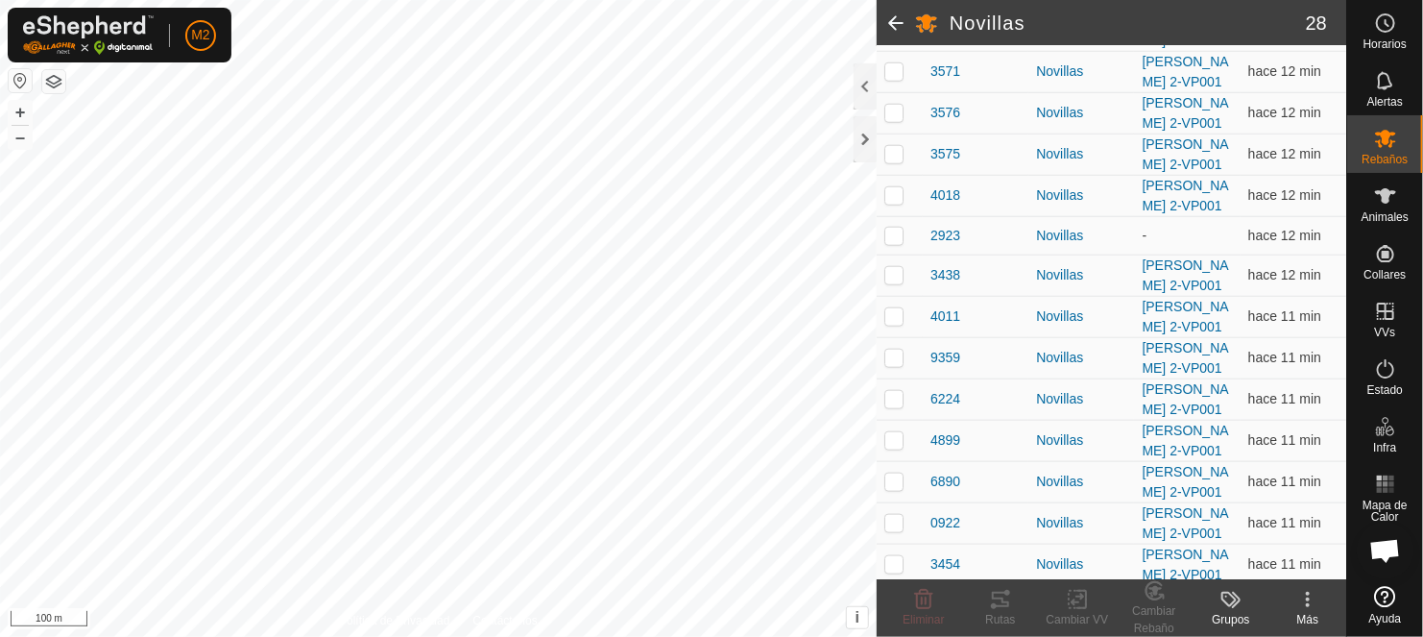
scroll to position [900, 0]
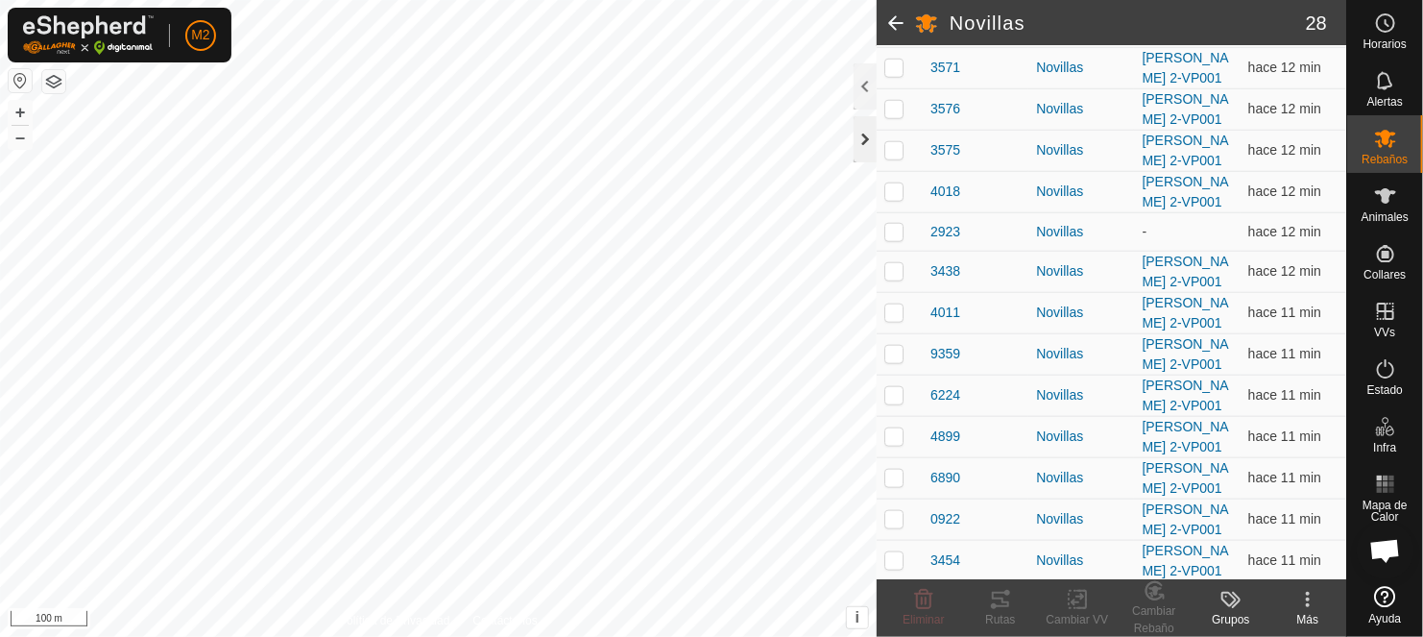
click at [860, 133] on div at bounding box center [865, 139] width 23 height 46
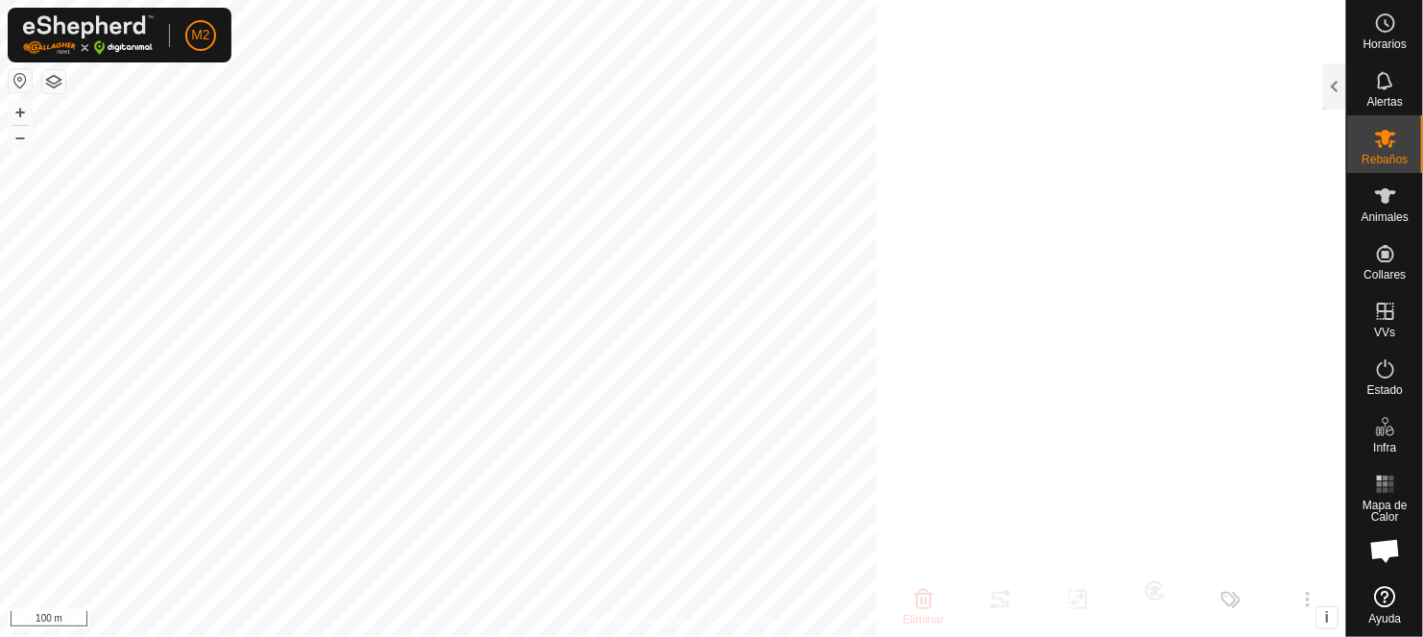
scroll to position [990, 0]
click at [1337, 91] on div at bounding box center [1334, 86] width 23 height 46
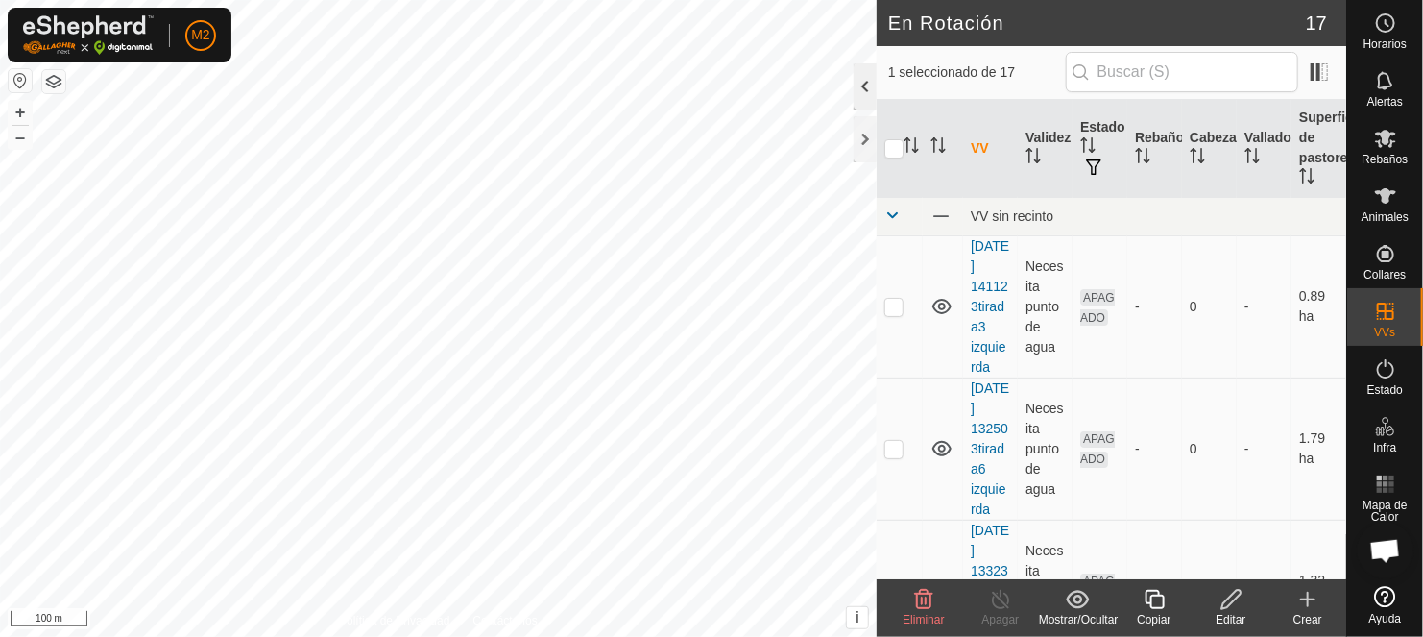
click at [1337, 91] on div "1 seleccionado de 17" at bounding box center [1112, 73] width 470 height 54
click at [1394, 139] on icon at bounding box center [1385, 138] width 23 height 23
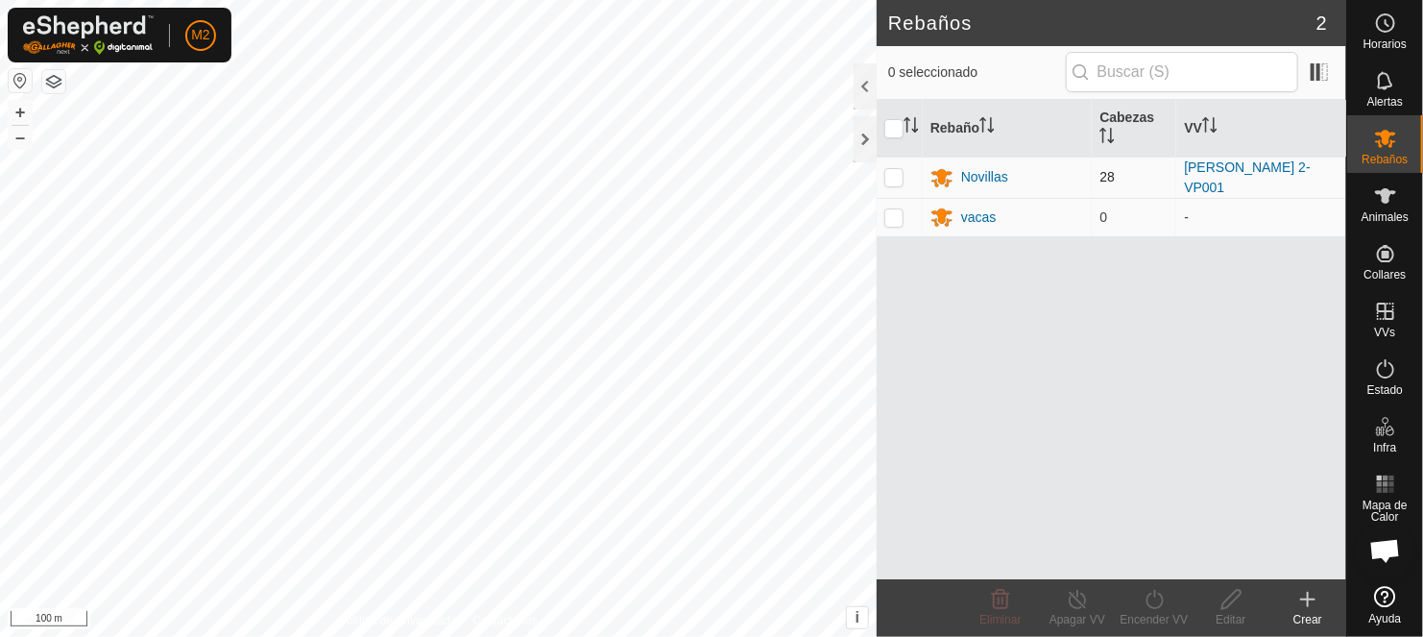
click at [899, 175] on p-checkbox at bounding box center [894, 176] width 19 height 15
checkbox input "false"
click at [945, 174] on icon at bounding box center [942, 178] width 21 height 18
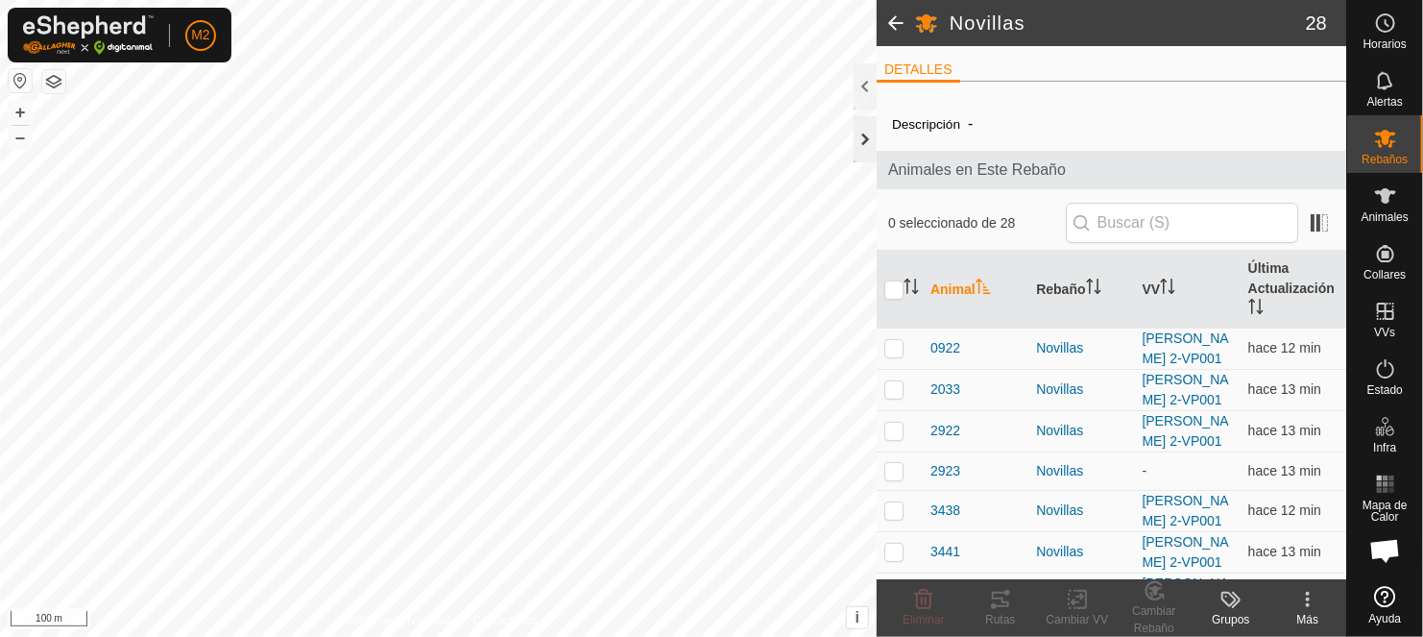
click at [862, 132] on div at bounding box center [865, 139] width 23 height 46
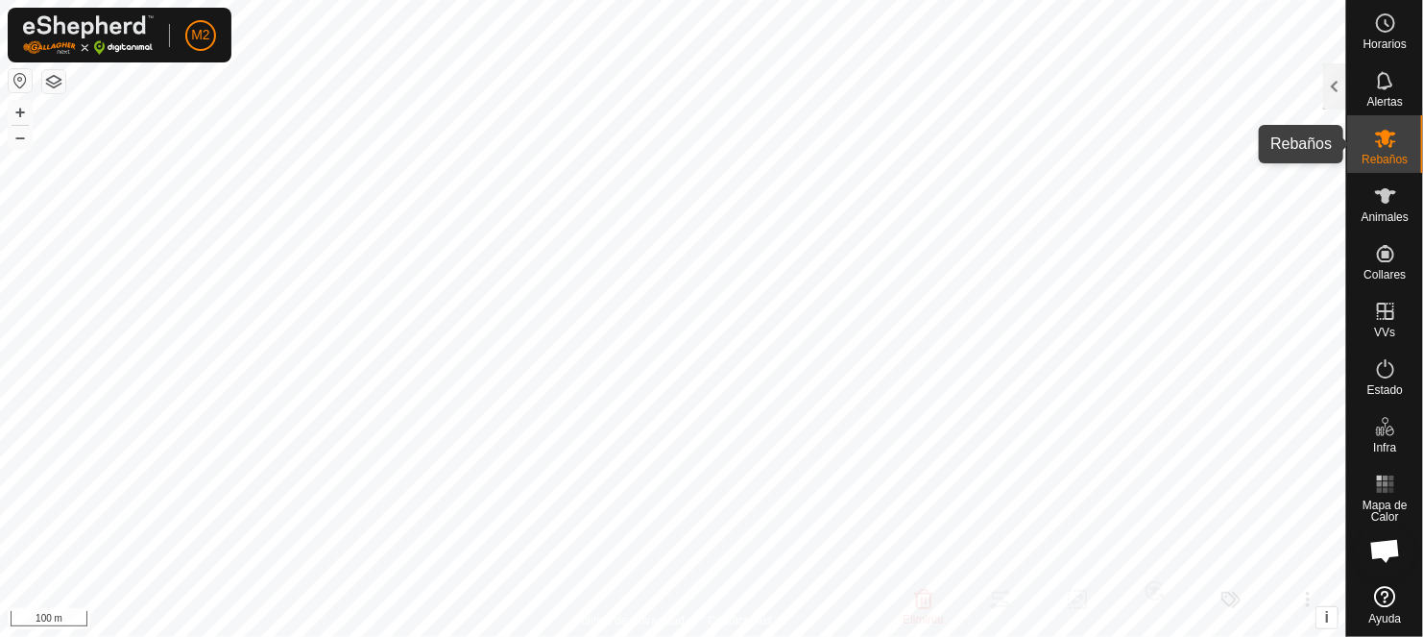
click at [1403, 146] on div "Rebaños" at bounding box center [1385, 144] width 76 height 58
click at [1379, 150] on es-mob-svg-icon at bounding box center [1386, 138] width 35 height 31
click at [1336, 92] on div at bounding box center [1334, 86] width 23 height 46
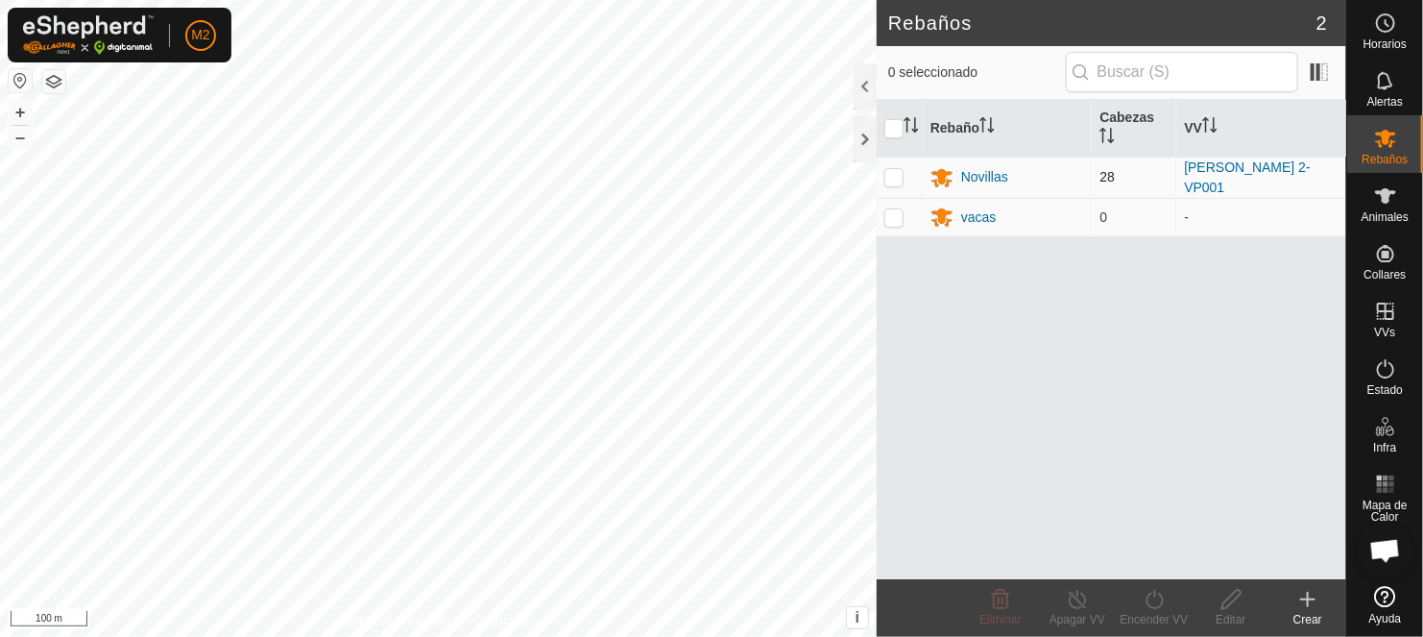
click at [892, 184] on td at bounding box center [900, 177] width 46 height 41
checkbox input "true"
click at [1146, 612] on div "Encender VV" at bounding box center [1154, 619] width 77 height 17
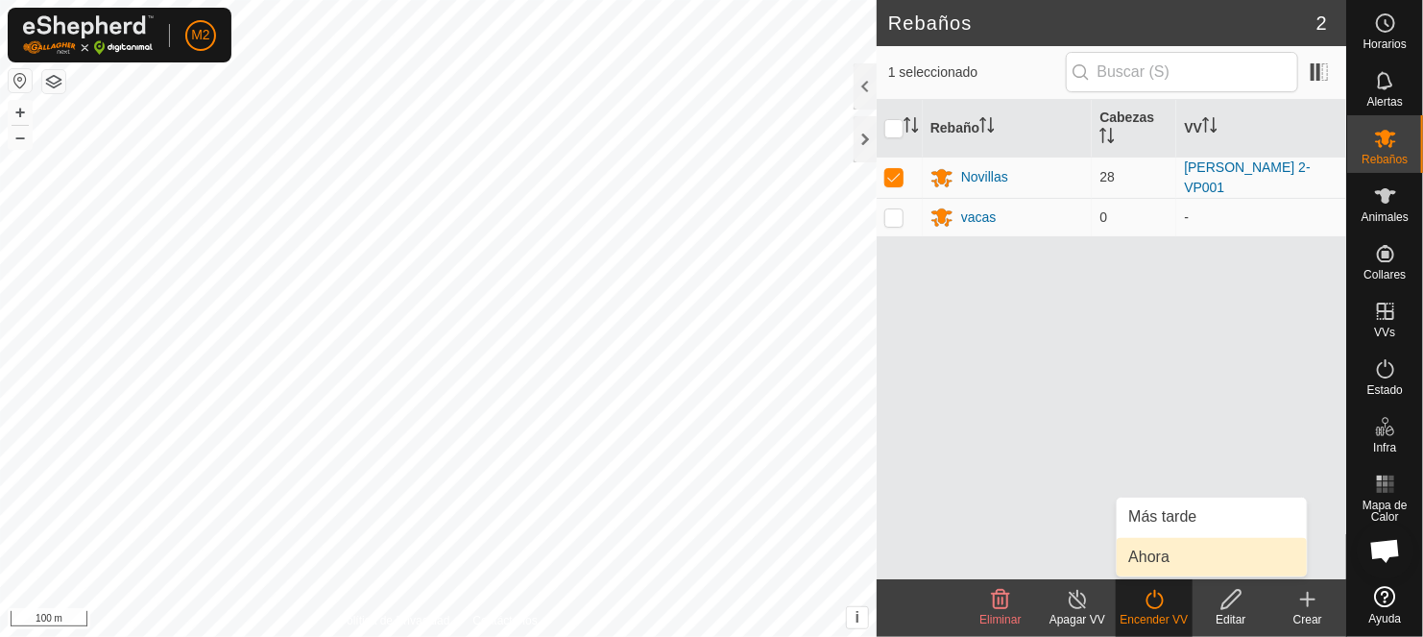
click at [1144, 549] on link "Ahora" at bounding box center [1212, 557] width 190 height 38
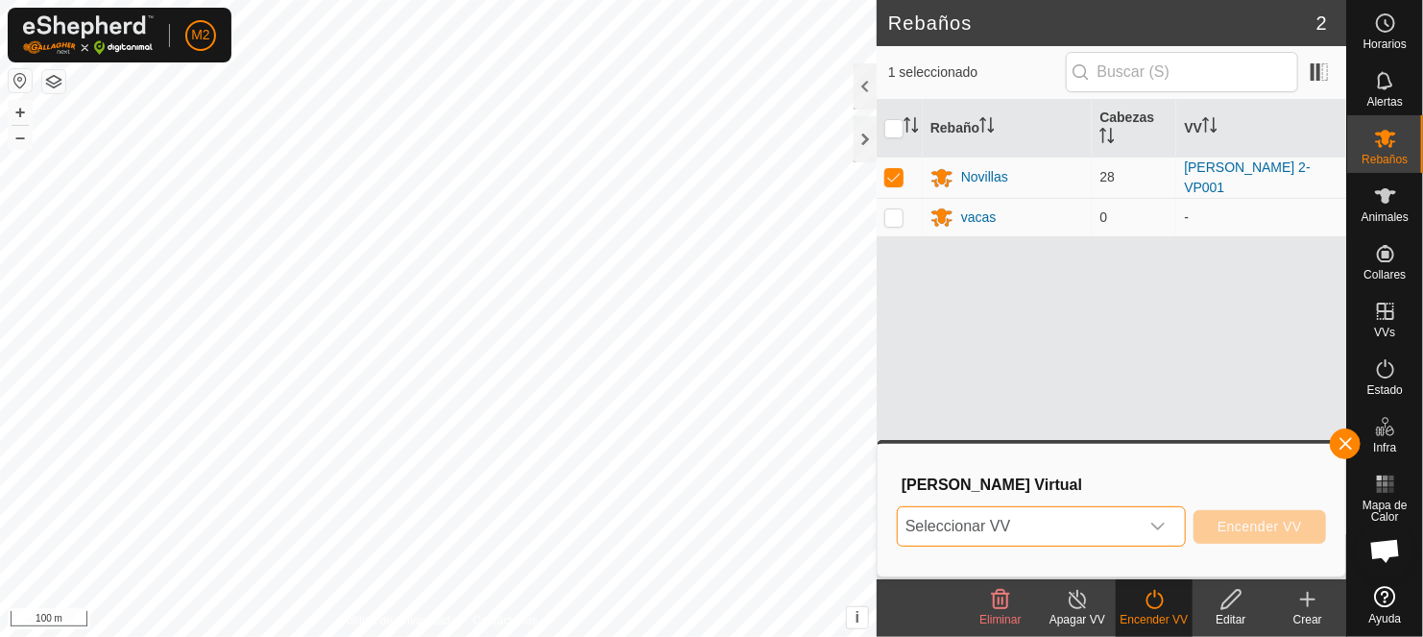
click at [947, 524] on span "Seleccionar VV" at bounding box center [1018, 526] width 241 height 38
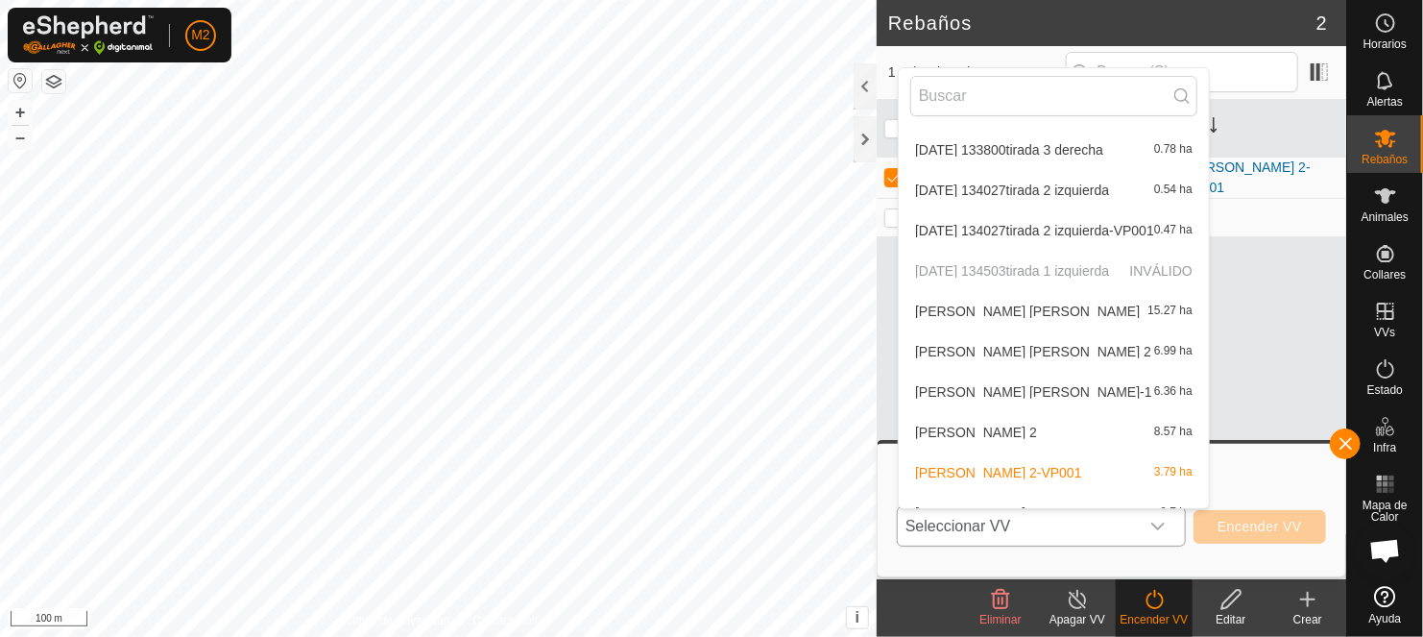
scroll to position [343, 0]
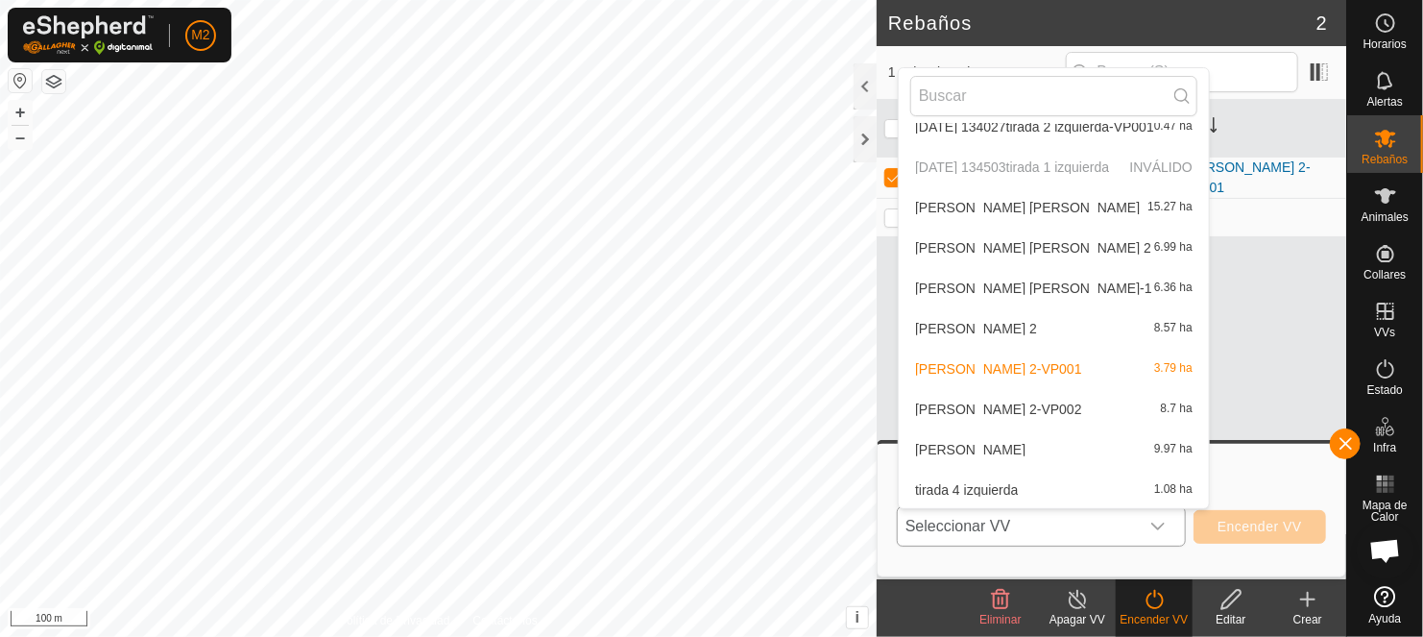
click at [1033, 332] on li "[PERSON_NAME] 2 8.57 ha" at bounding box center [1054, 328] width 310 height 38
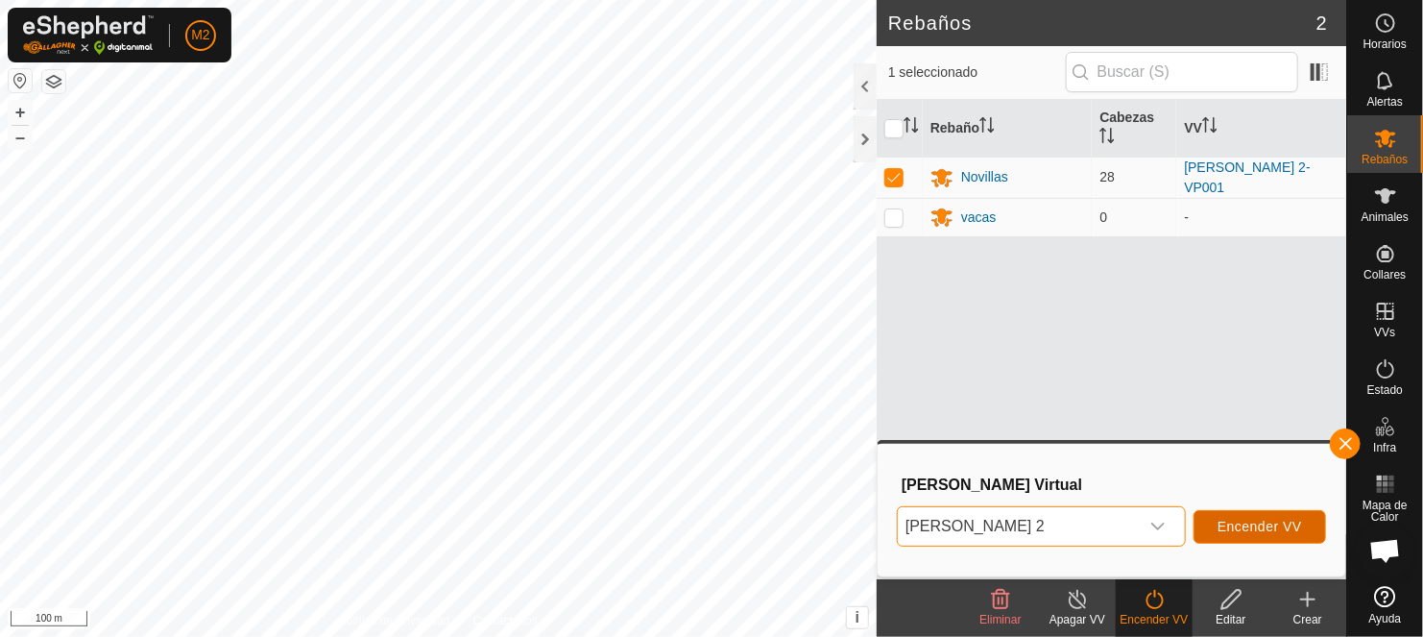
click at [1236, 529] on span "Encender VV" at bounding box center [1260, 526] width 85 height 15
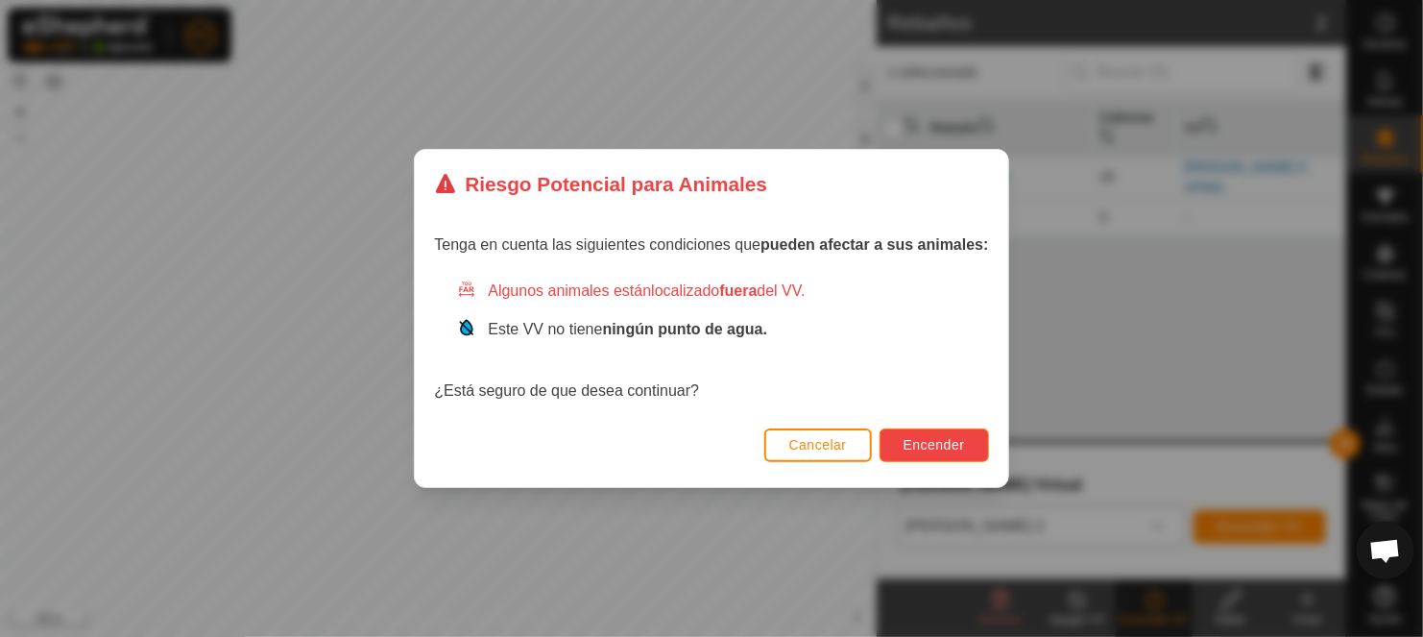
click at [920, 437] on span "Encender" at bounding box center [934, 444] width 61 height 15
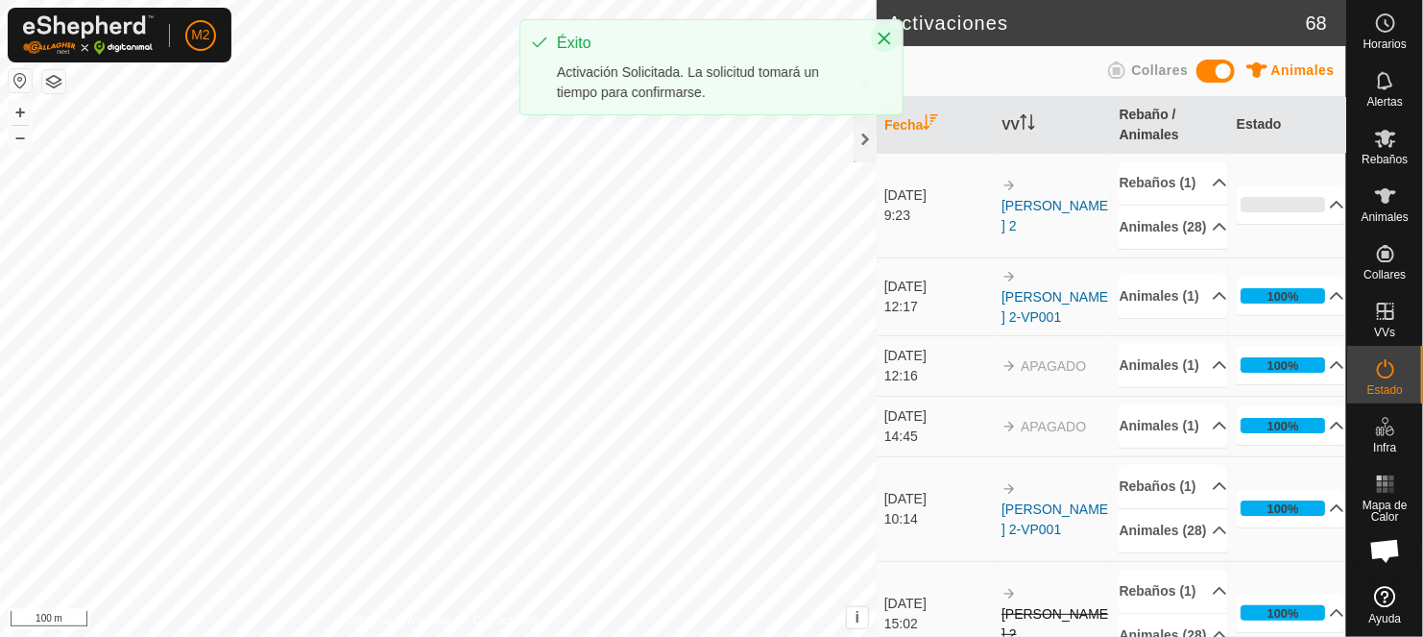
click at [885, 36] on icon "Close" at bounding box center [884, 38] width 15 height 15
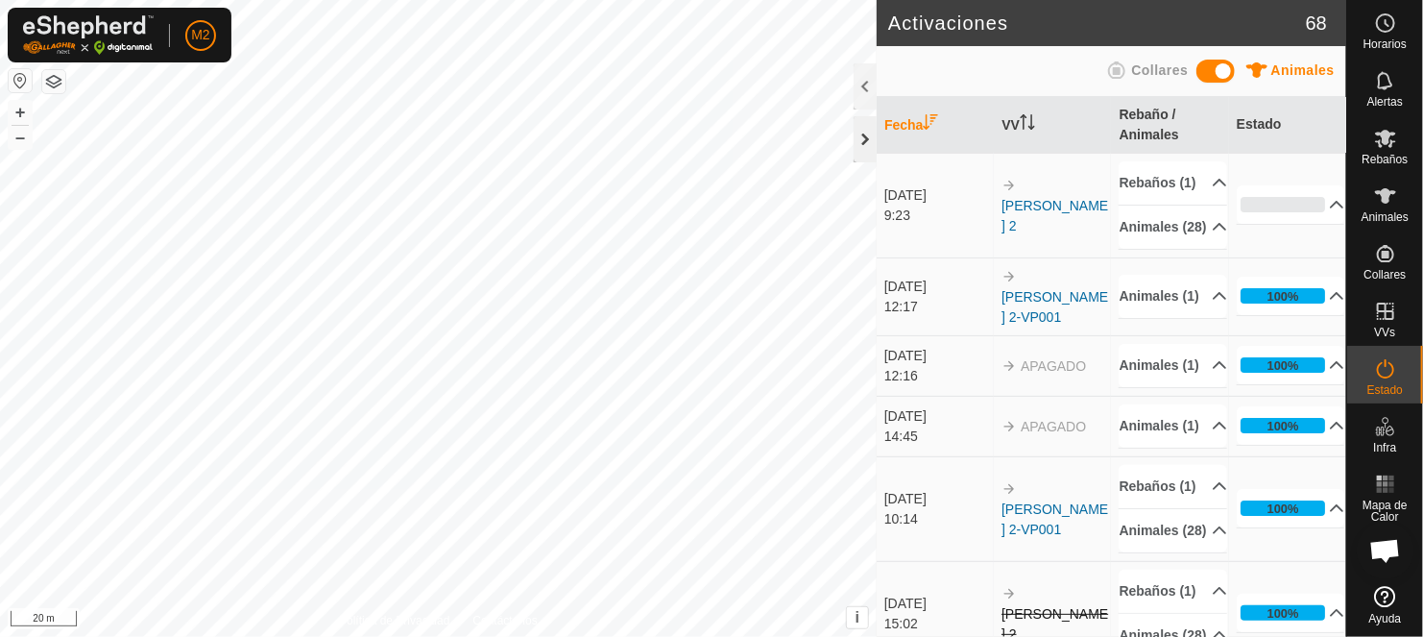
click at [864, 144] on div at bounding box center [865, 139] width 23 height 46
